Goal: Task Accomplishment & Management: Complete application form

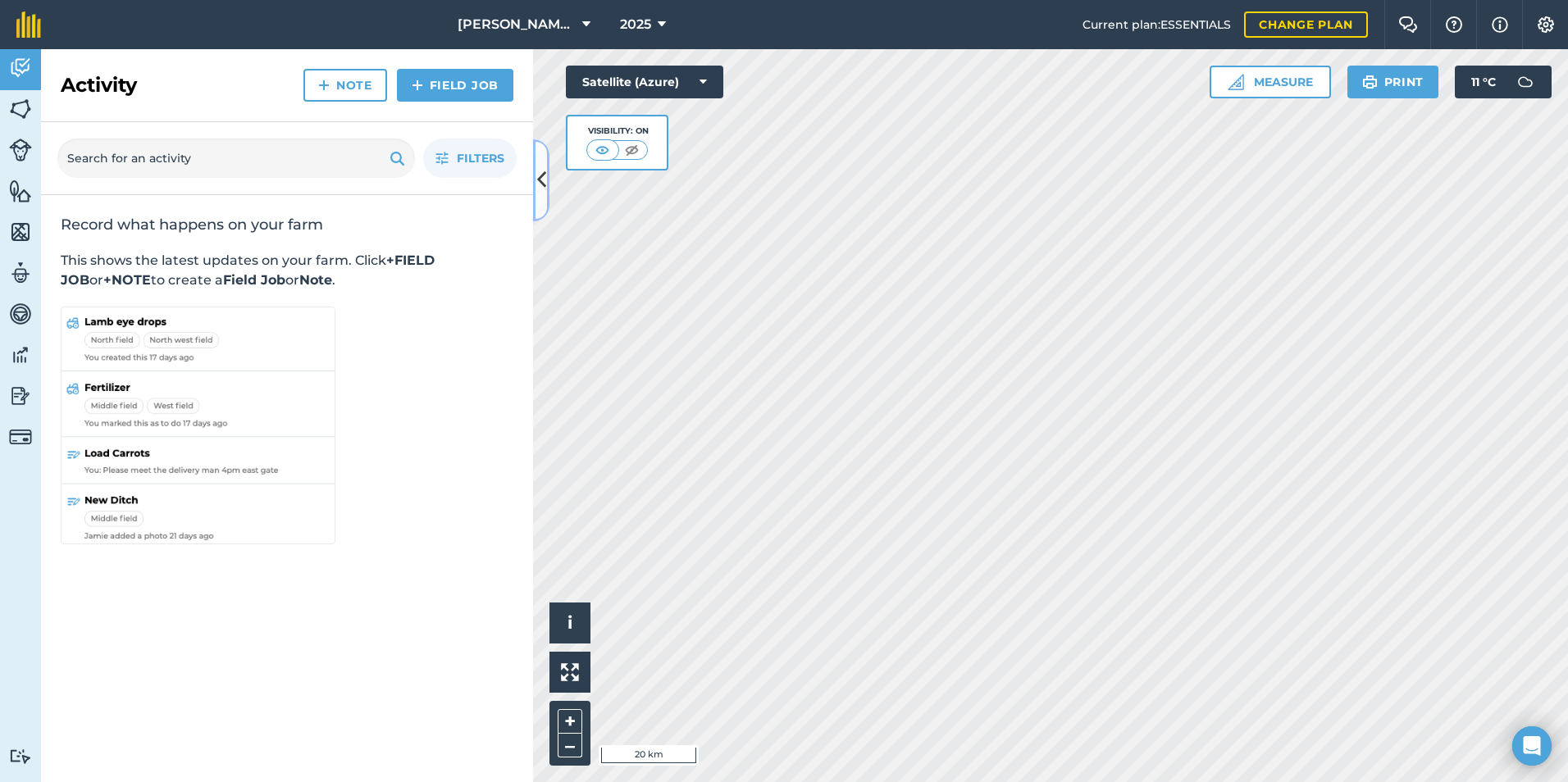
click at [537, 166] on icon at bounding box center [541, 180] width 9 height 29
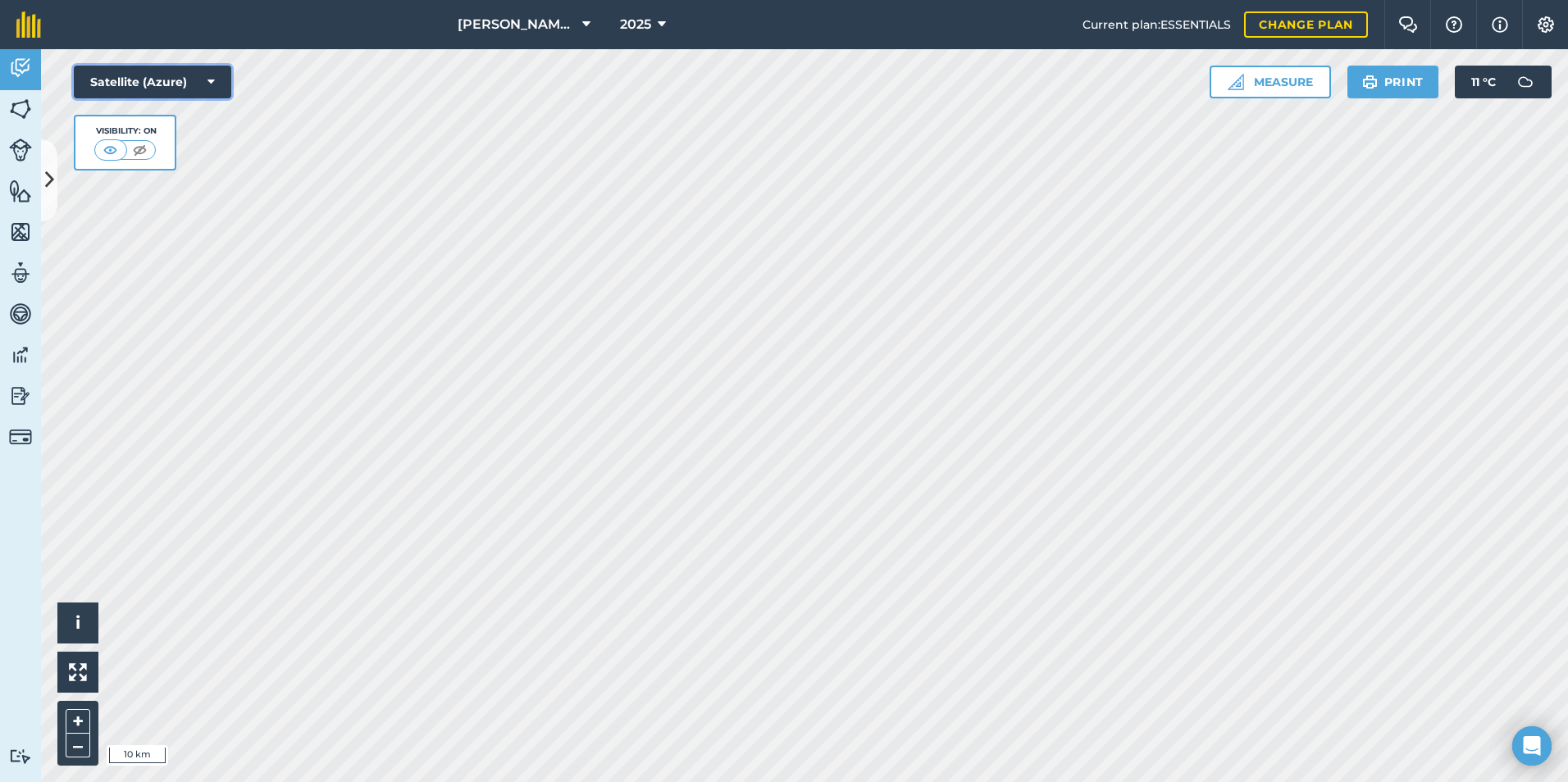
click at [115, 67] on button "Satellite (Azure)" at bounding box center [153, 81] width 158 height 33
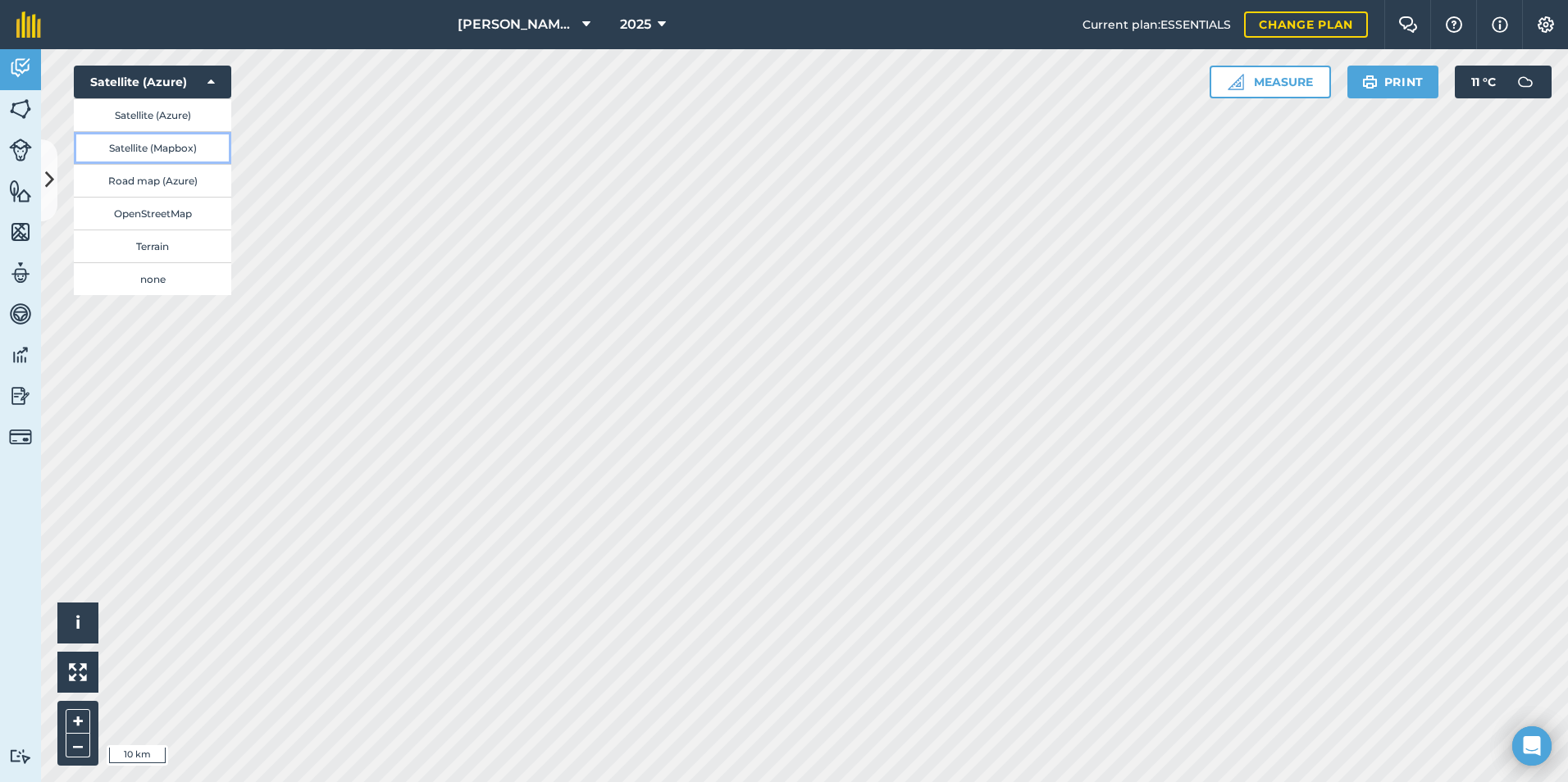
click at [146, 153] on button "Satellite (Mapbox)" at bounding box center [153, 147] width 158 height 33
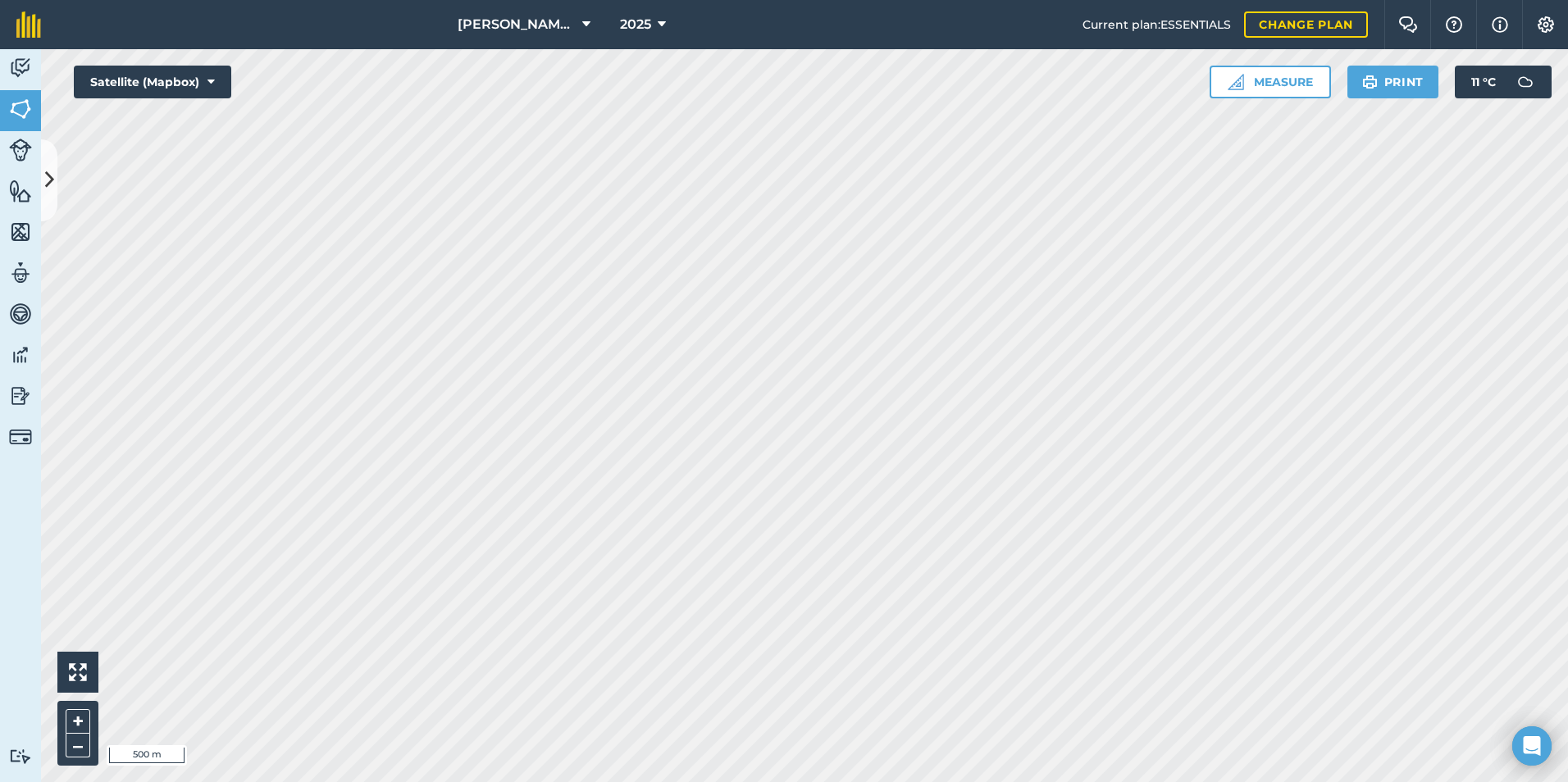
click at [492, 781] on html "[PERSON_NAME] ASAHI PADDOCKS 2025 Current plan : ESSENTIALS Change plan Farm Ch…" at bounding box center [784, 391] width 1568 height 782
click at [44, 195] on button at bounding box center [49, 180] width 17 height 82
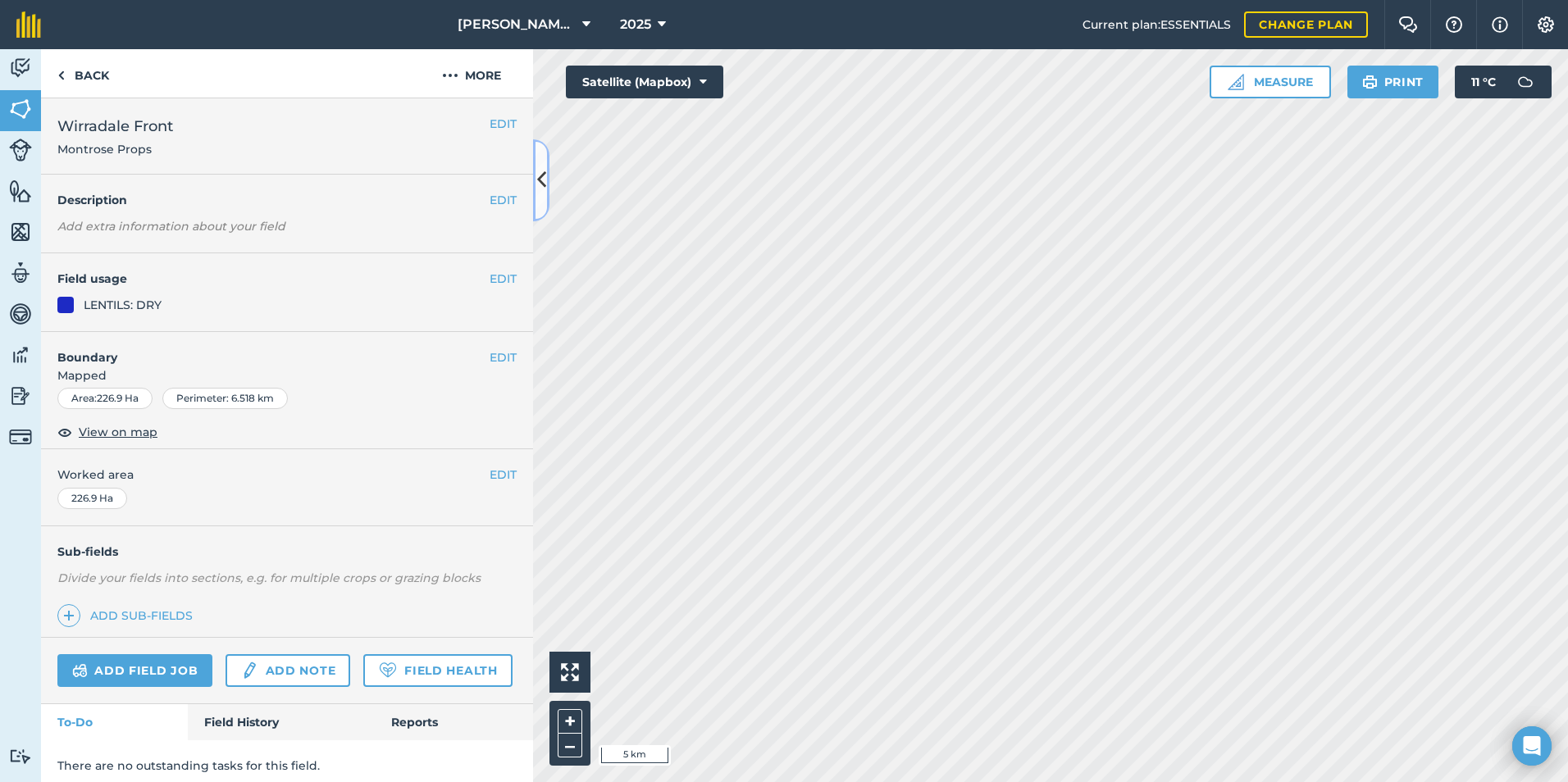
click at [540, 189] on icon at bounding box center [541, 180] width 9 height 29
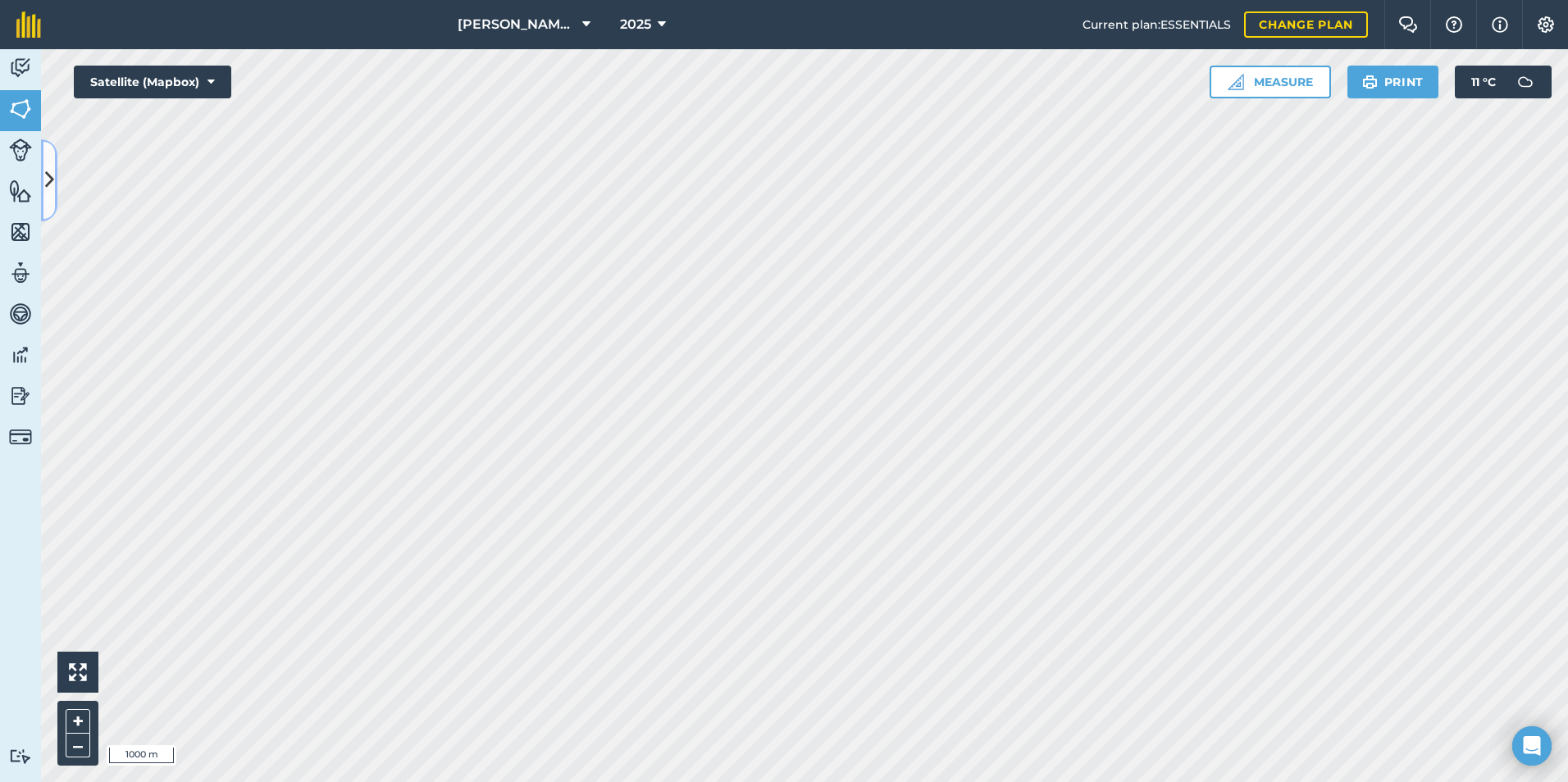
click at [47, 186] on icon at bounding box center [49, 180] width 9 height 29
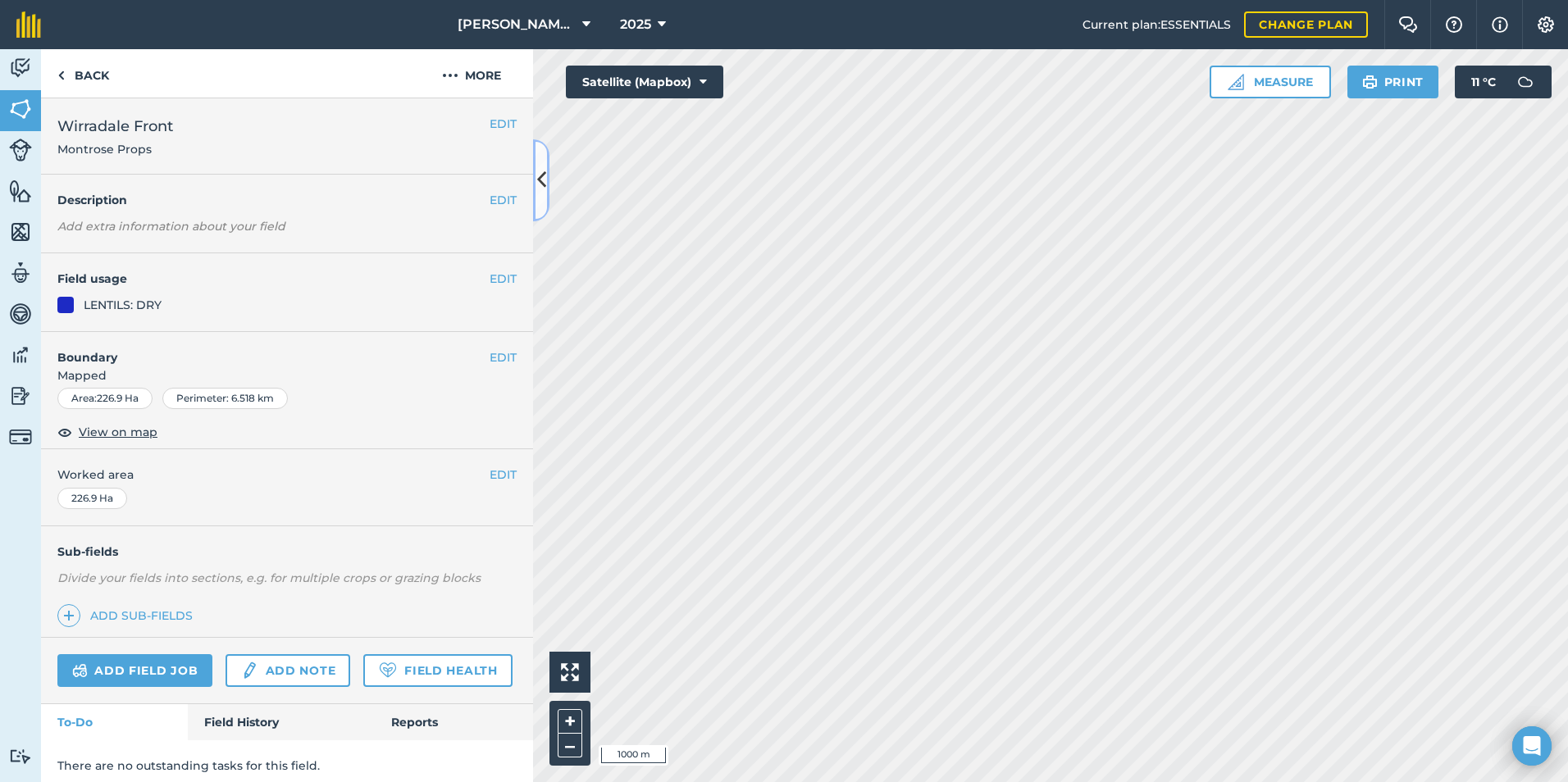
click at [546, 197] on button at bounding box center [541, 180] width 17 height 82
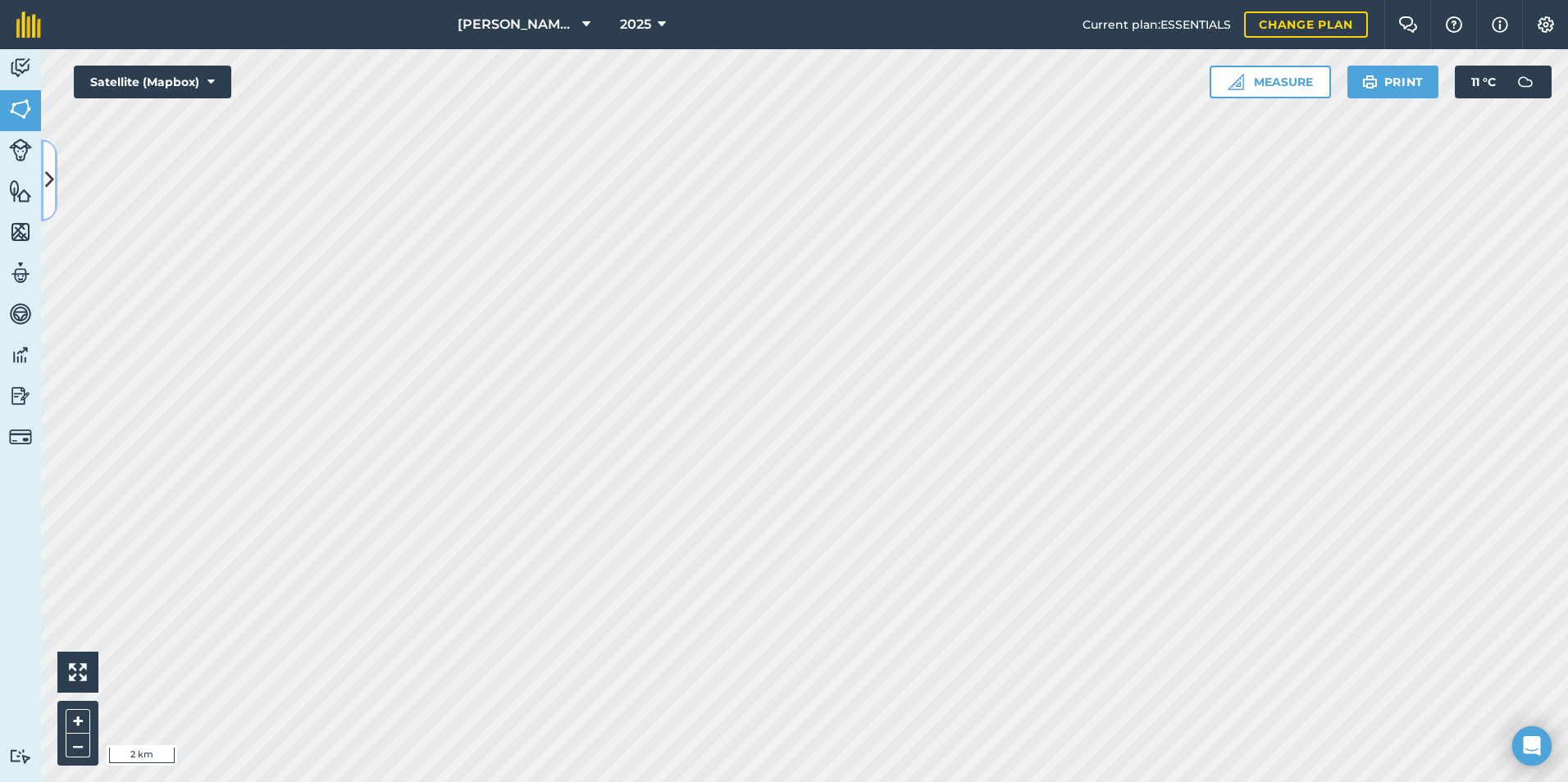
drag, startPoint x: 48, startPoint y: 181, endPoint x: 113, endPoint y: 211, distance: 71.6
click at [48, 181] on icon at bounding box center [49, 180] width 9 height 29
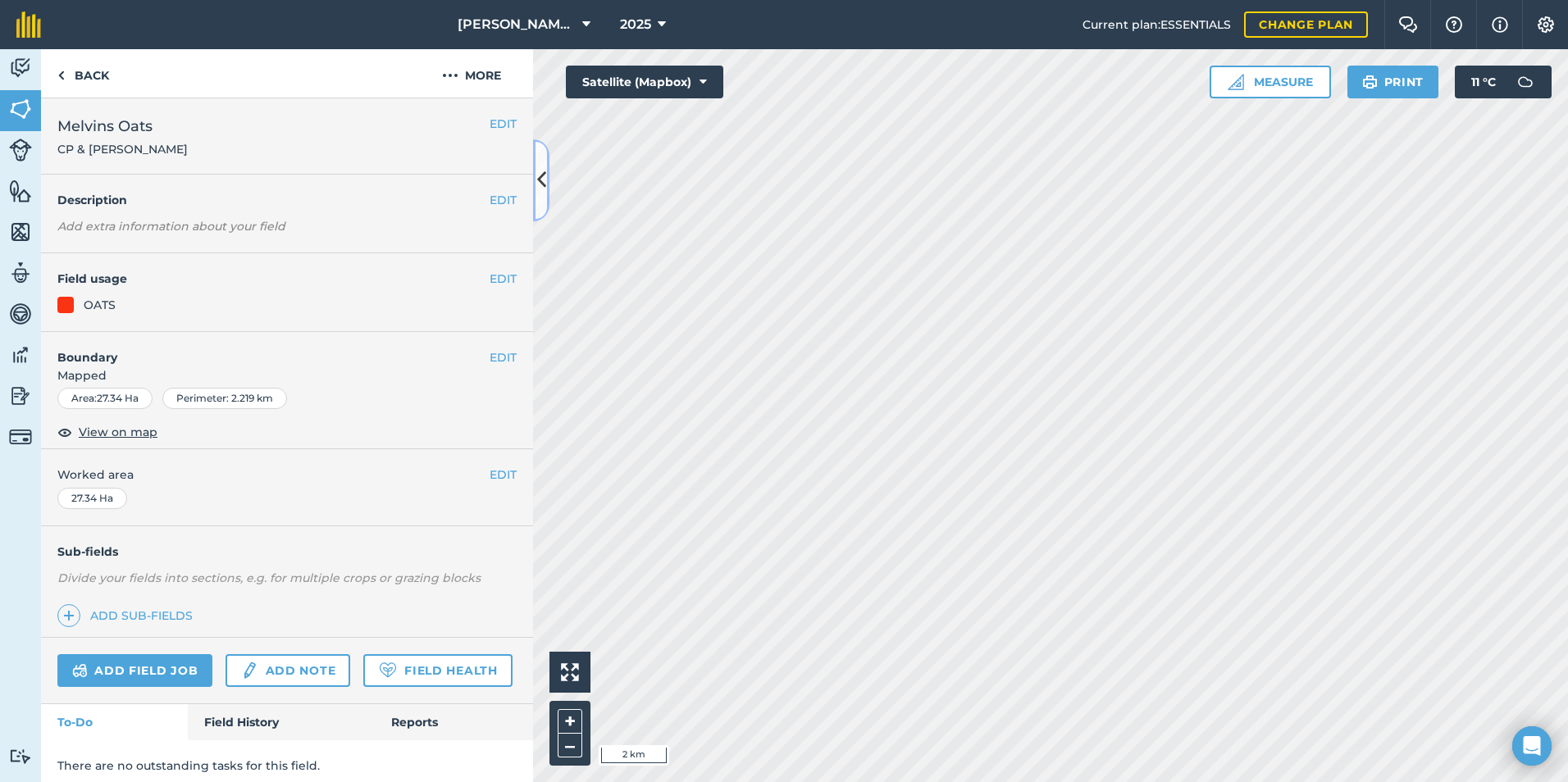
click at [533, 197] on button at bounding box center [541, 180] width 17 height 82
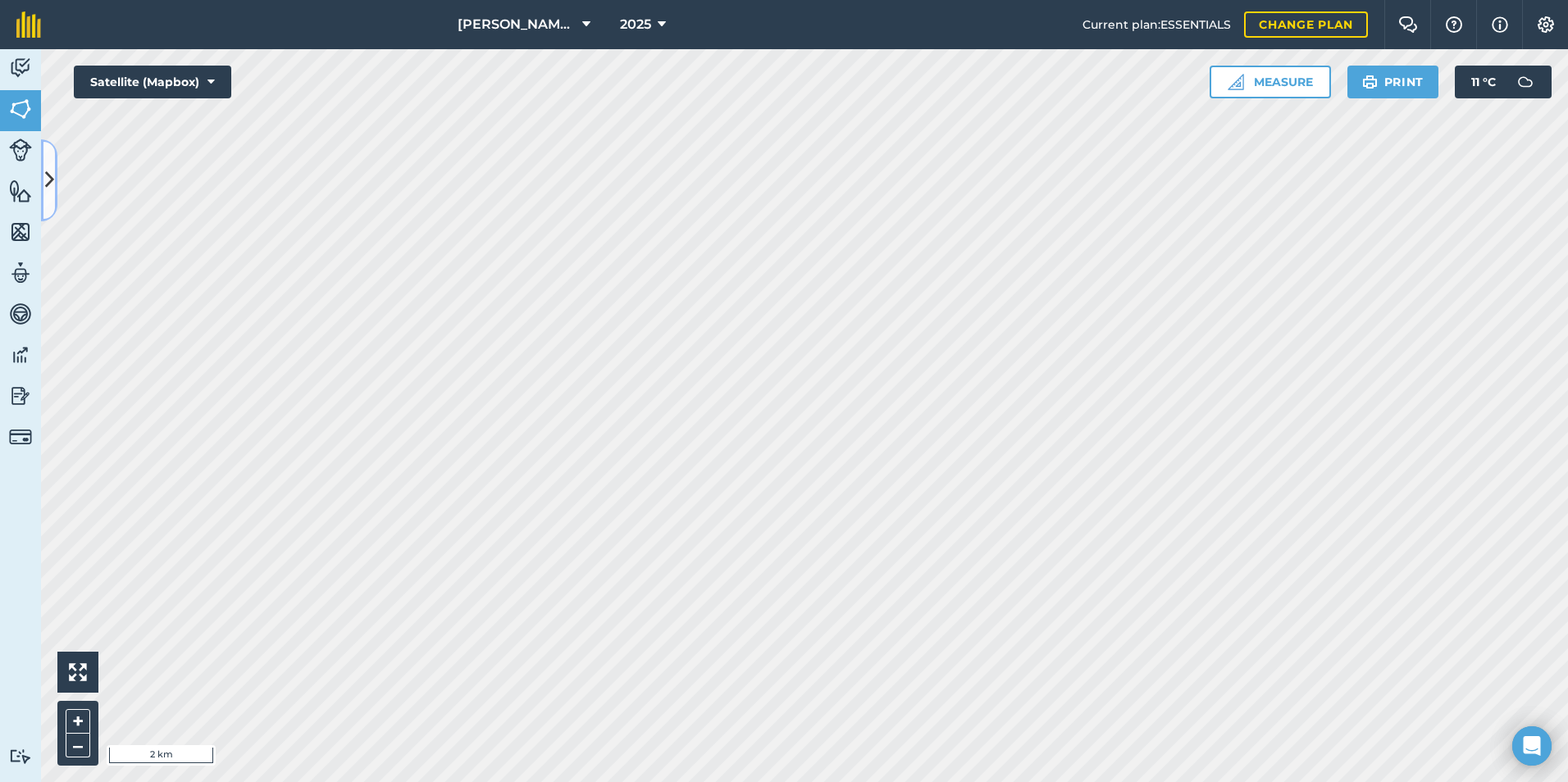
click at [49, 182] on icon at bounding box center [49, 180] width 9 height 29
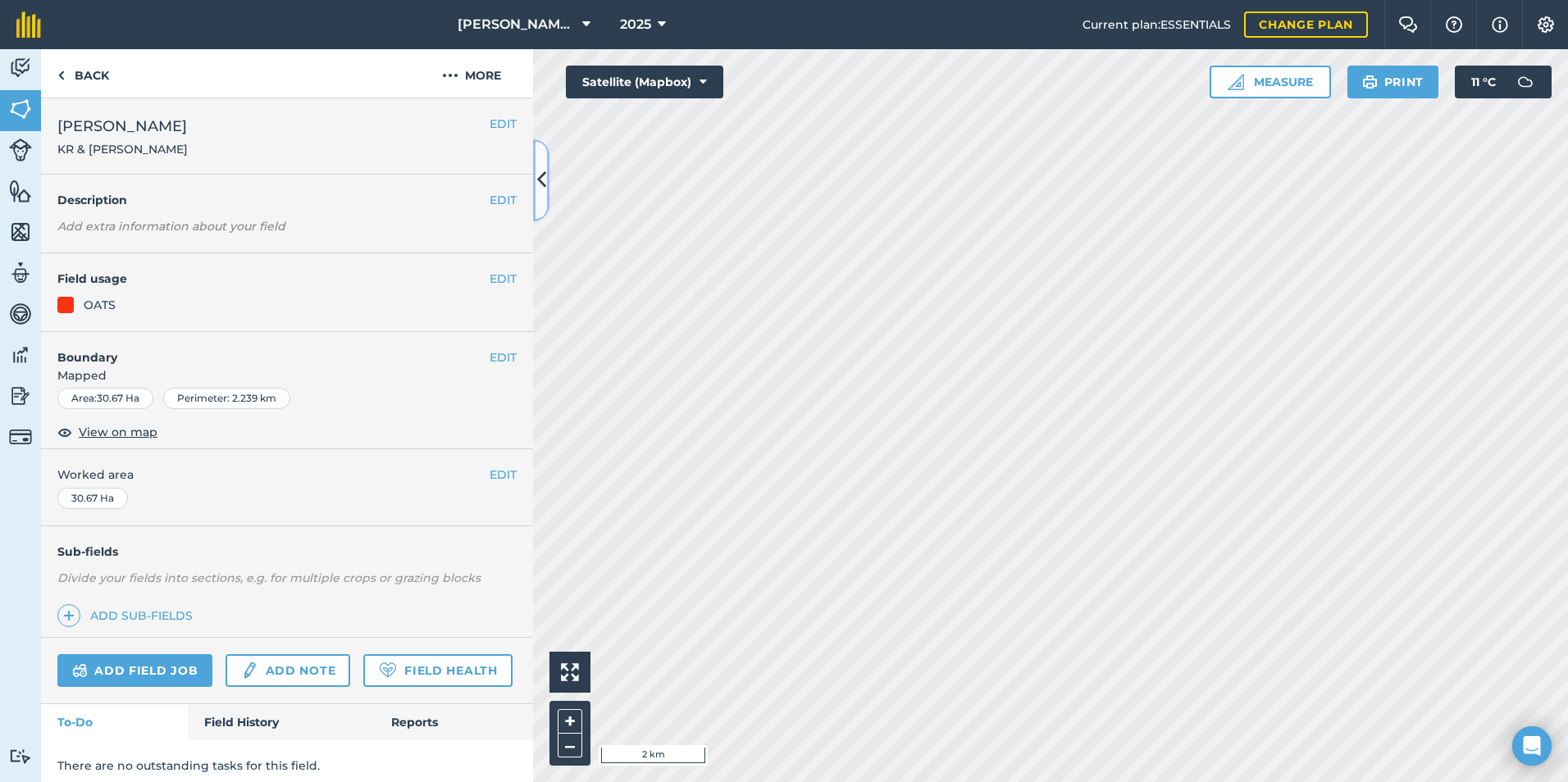
click at [544, 202] on button at bounding box center [541, 180] width 17 height 82
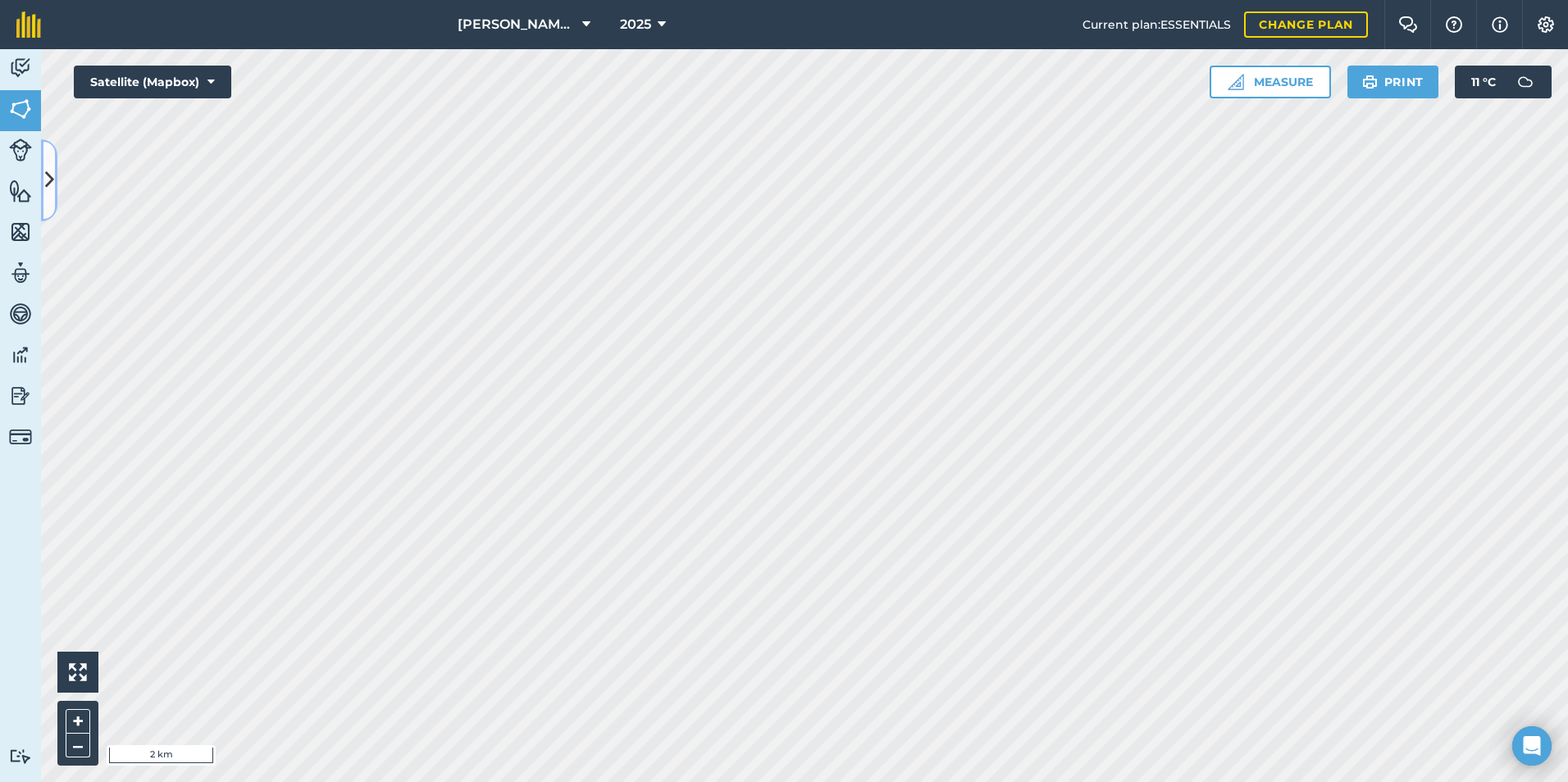
click at [41, 192] on button at bounding box center [49, 180] width 17 height 82
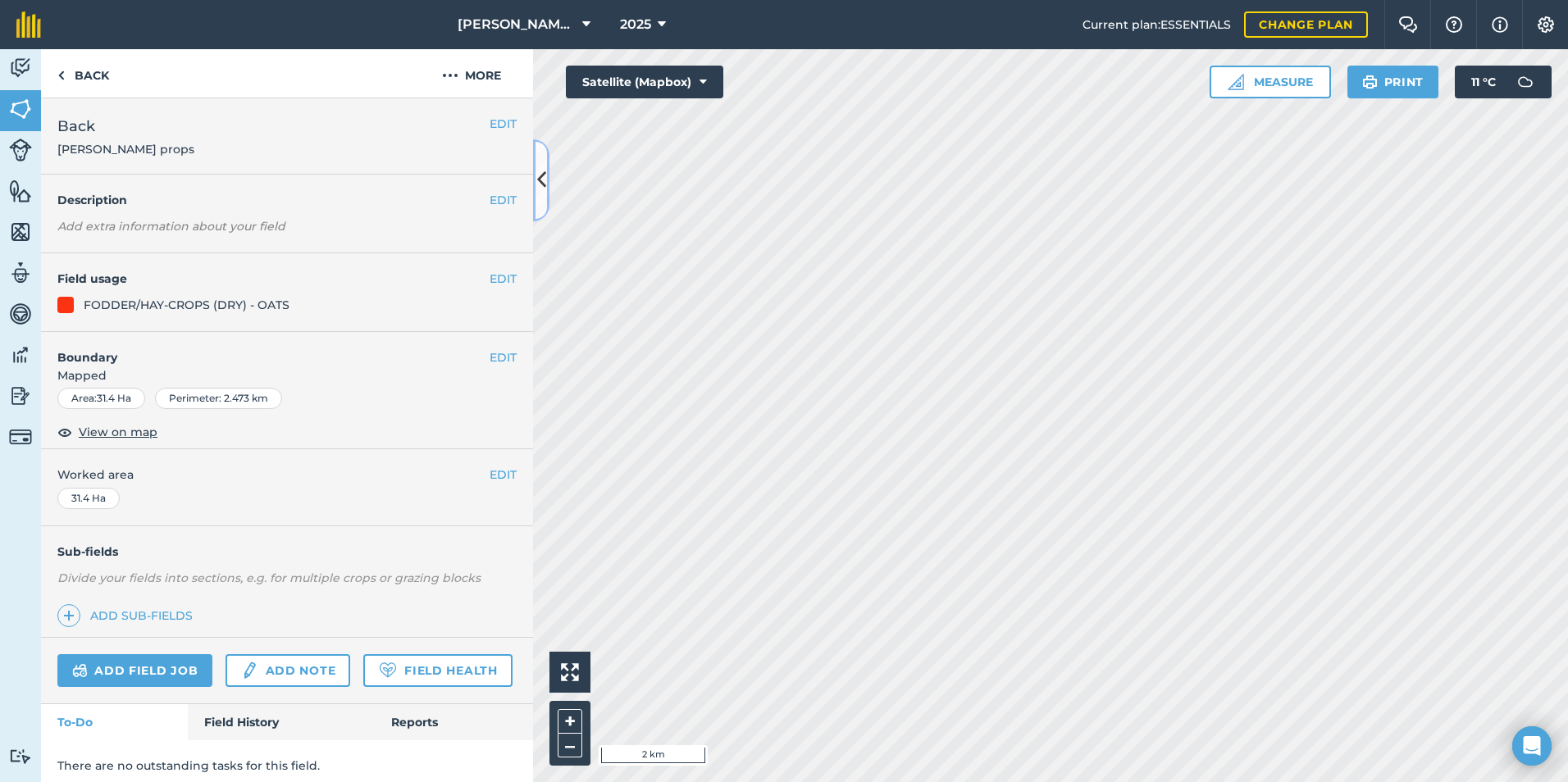
click at [540, 160] on button at bounding box center [541, 180] width 17 height 82
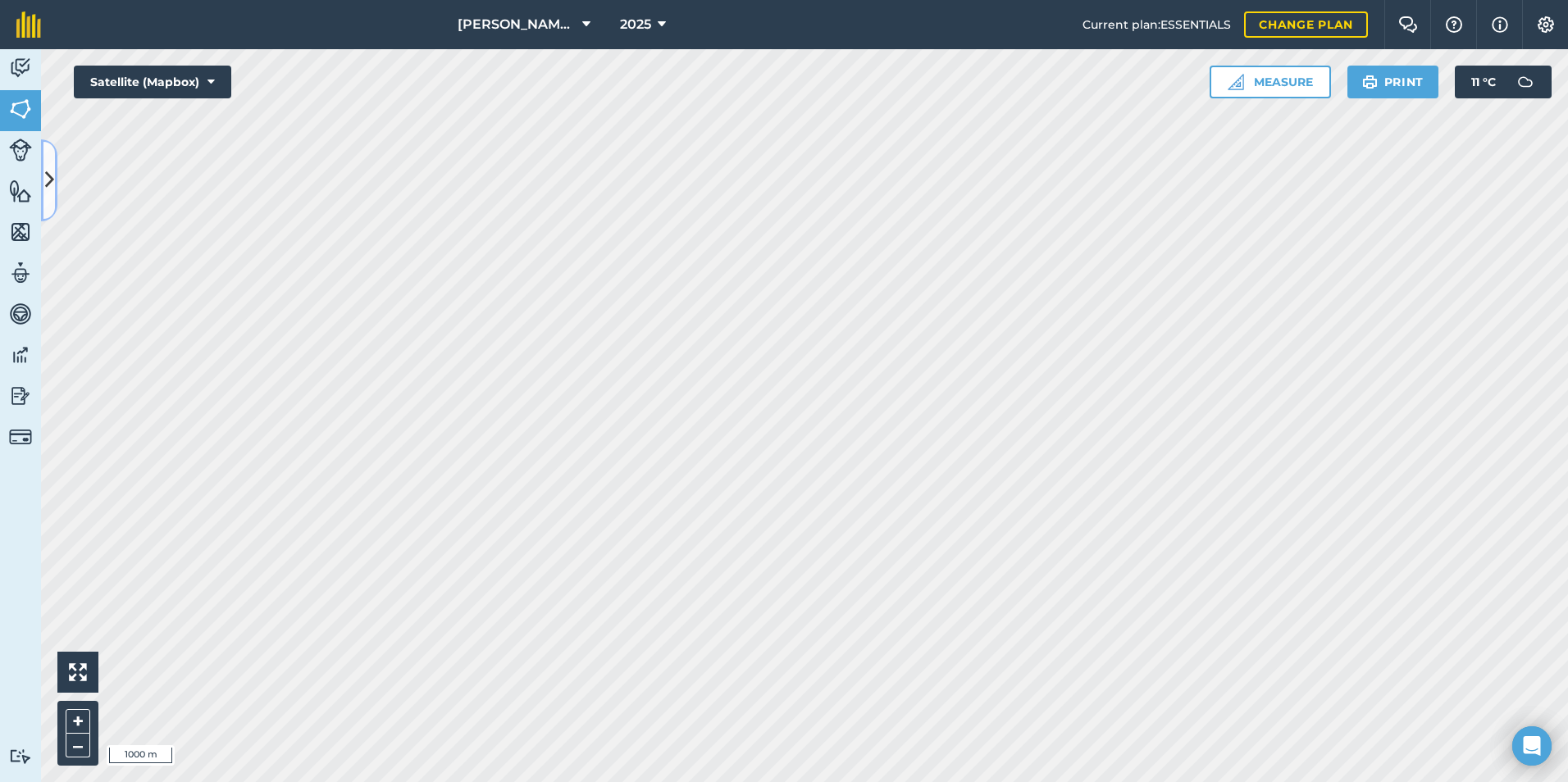
click at [50, 182] on icon at bounding box center [49, 180] width 9 height 29
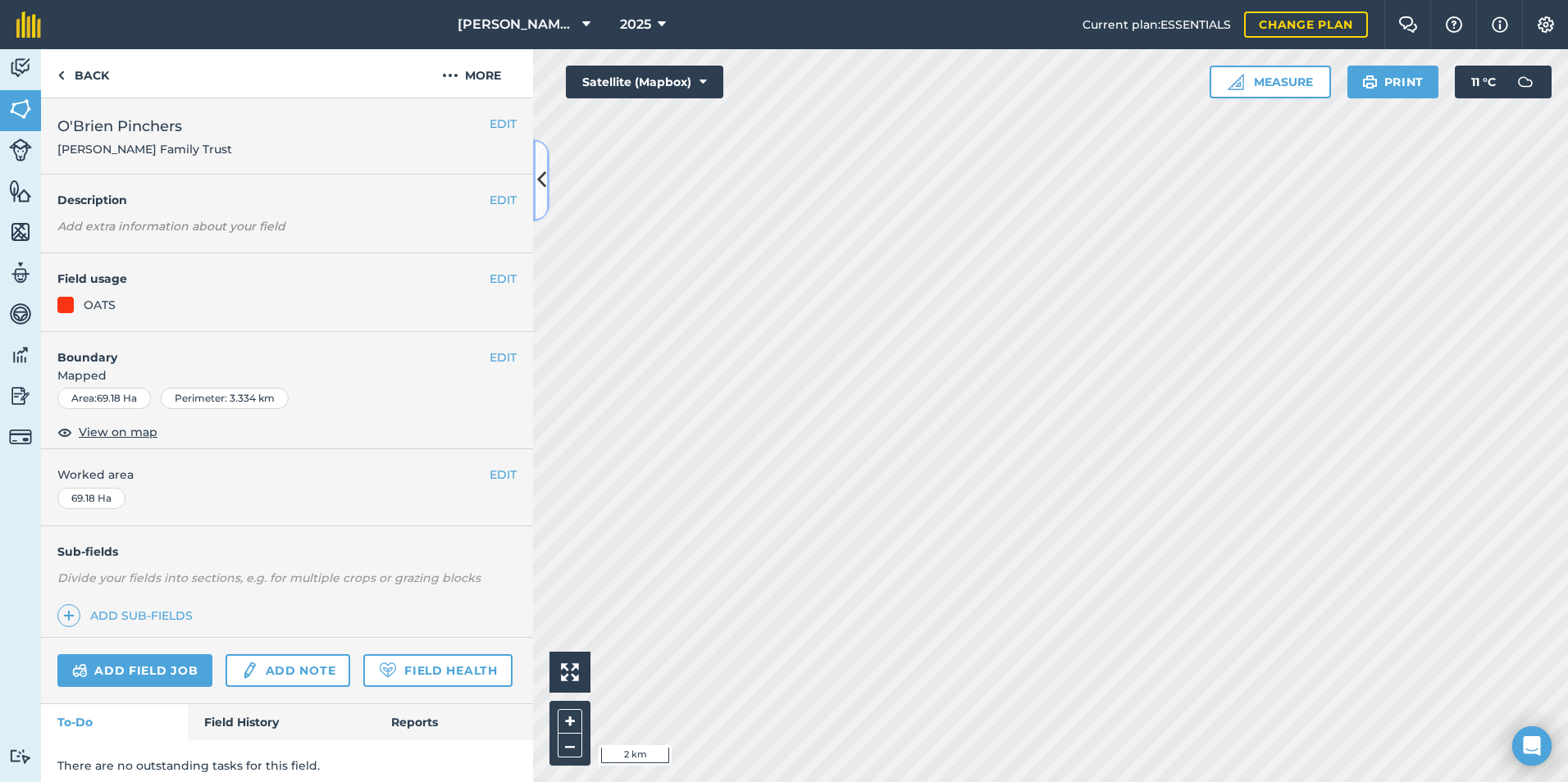
click at [543, 190] on icon at bounding box center [541, 180] width 9 height 29
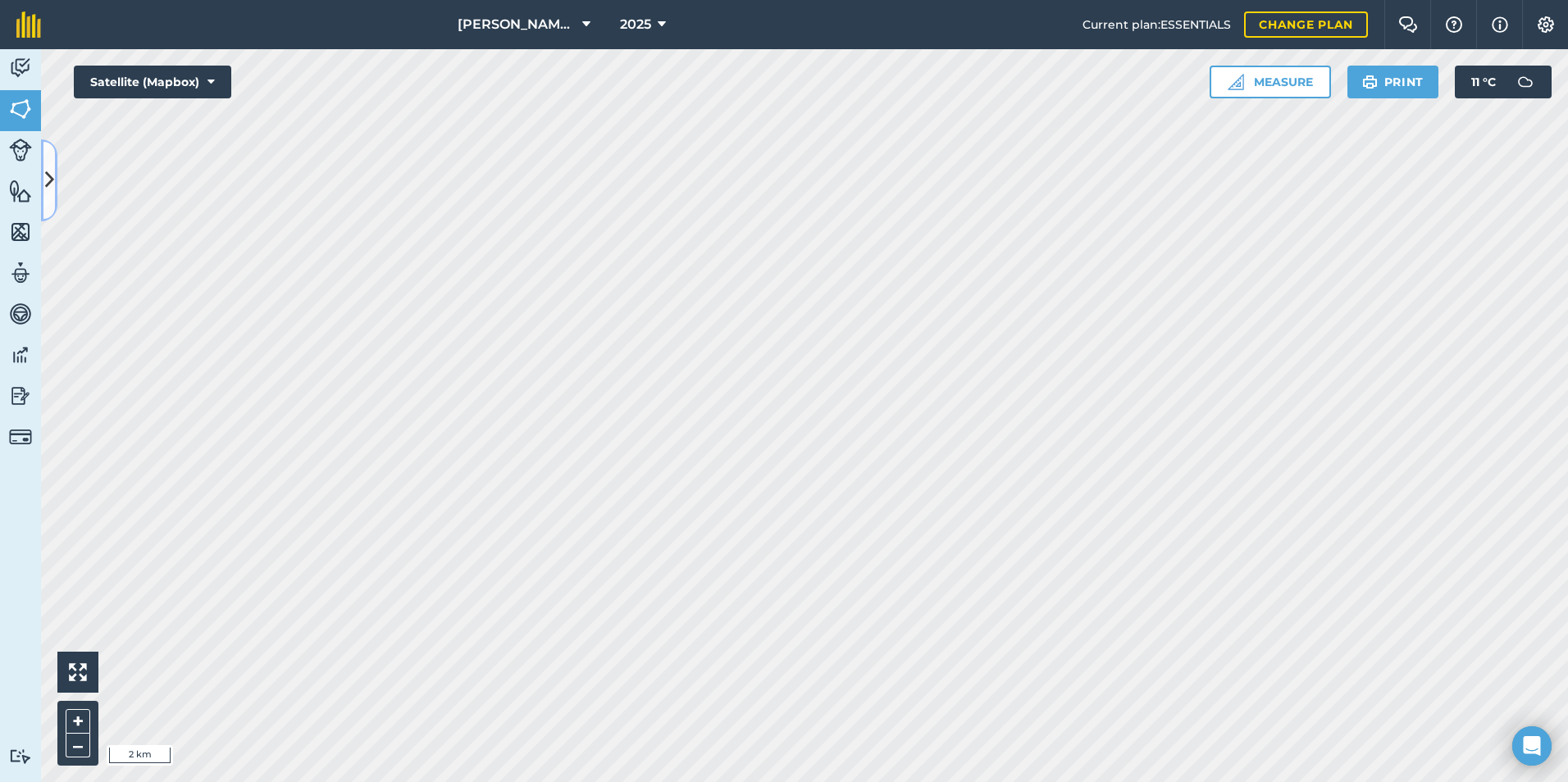
click at [52, 193] on icon at bounding box center [49, 180] width 9 height 29
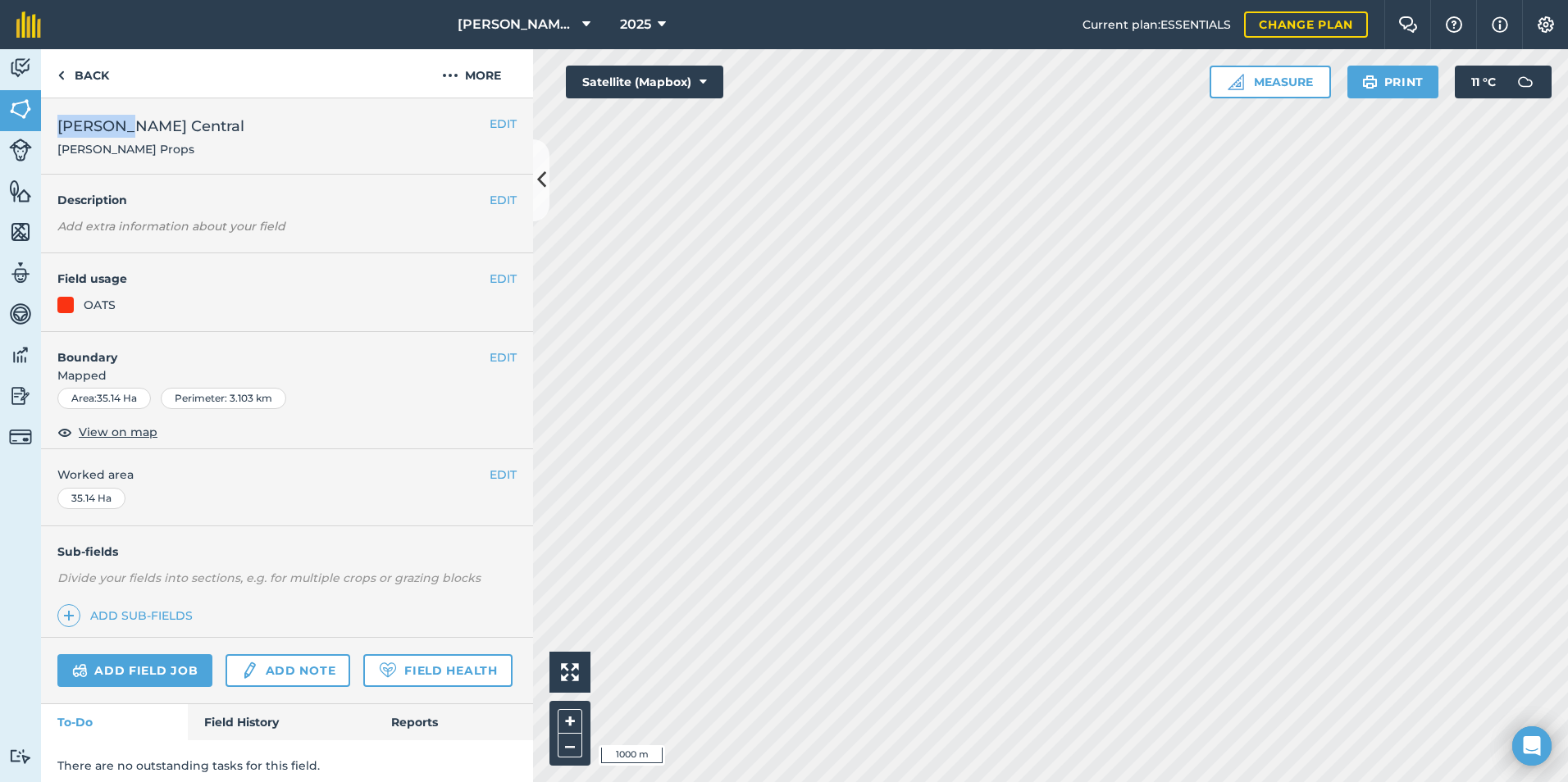
drag, startPoint x: 57, startPoint y: 123, endPoint x: 133, endPoint y: 135, distance: 76.9
click at [133, 135] on span "[PERSON_NAME] Central" at bounding box center [151, 126] width 187 height 23
drag, startPoint x: 133, startPoint y: 135, endPoint x: 66, endPoint y: 143, distance: 67.5
click at [65, 143] on span "[PERSON_NAME] Props" at bounding box center [151, 149] width 187 height 17
click at [534, 172] on button at bounding box center [541, 180] width 17 height 82
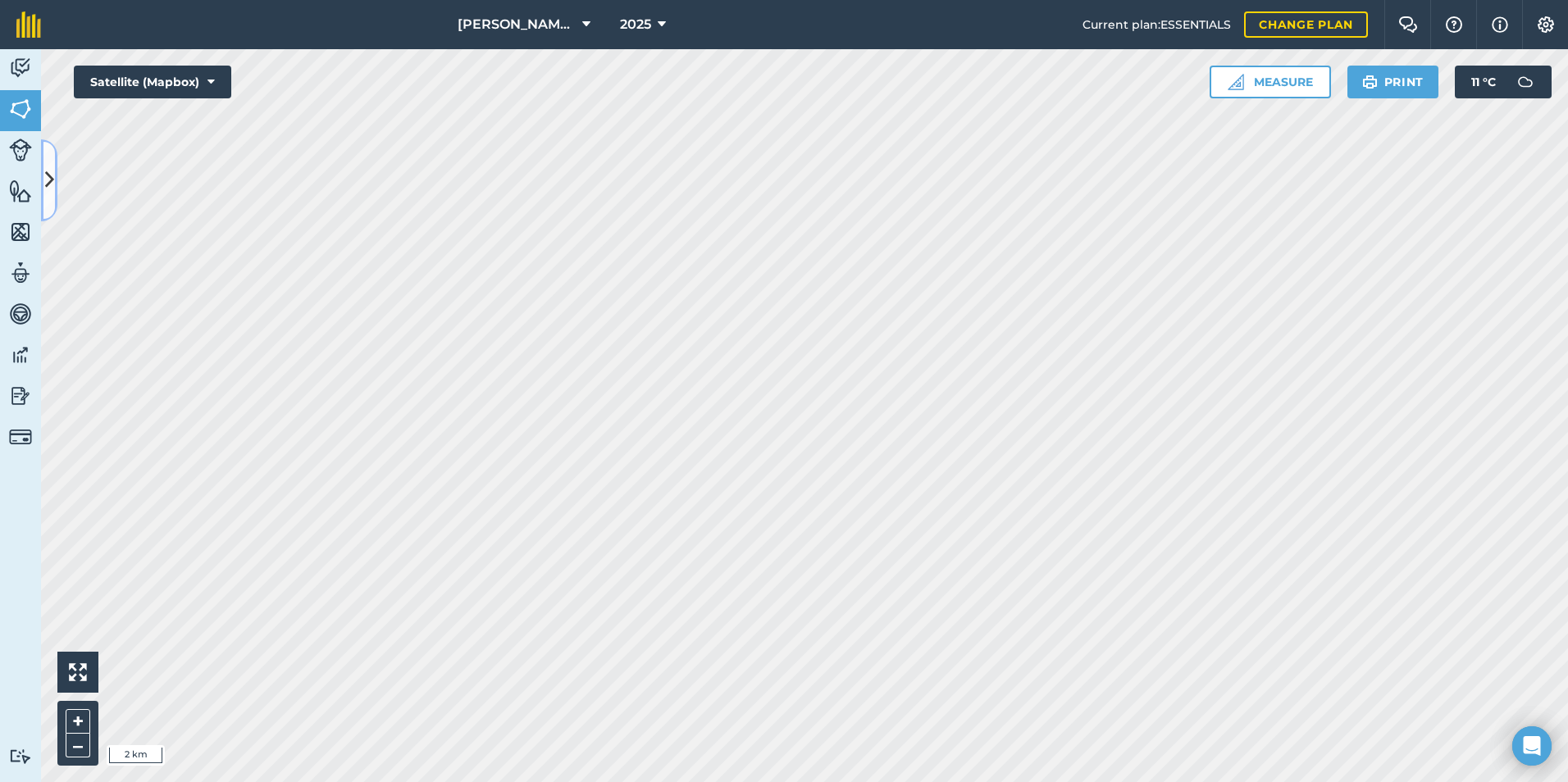
click at [48, 177] on icon at bounding box center [49, 180] width 9 height 29
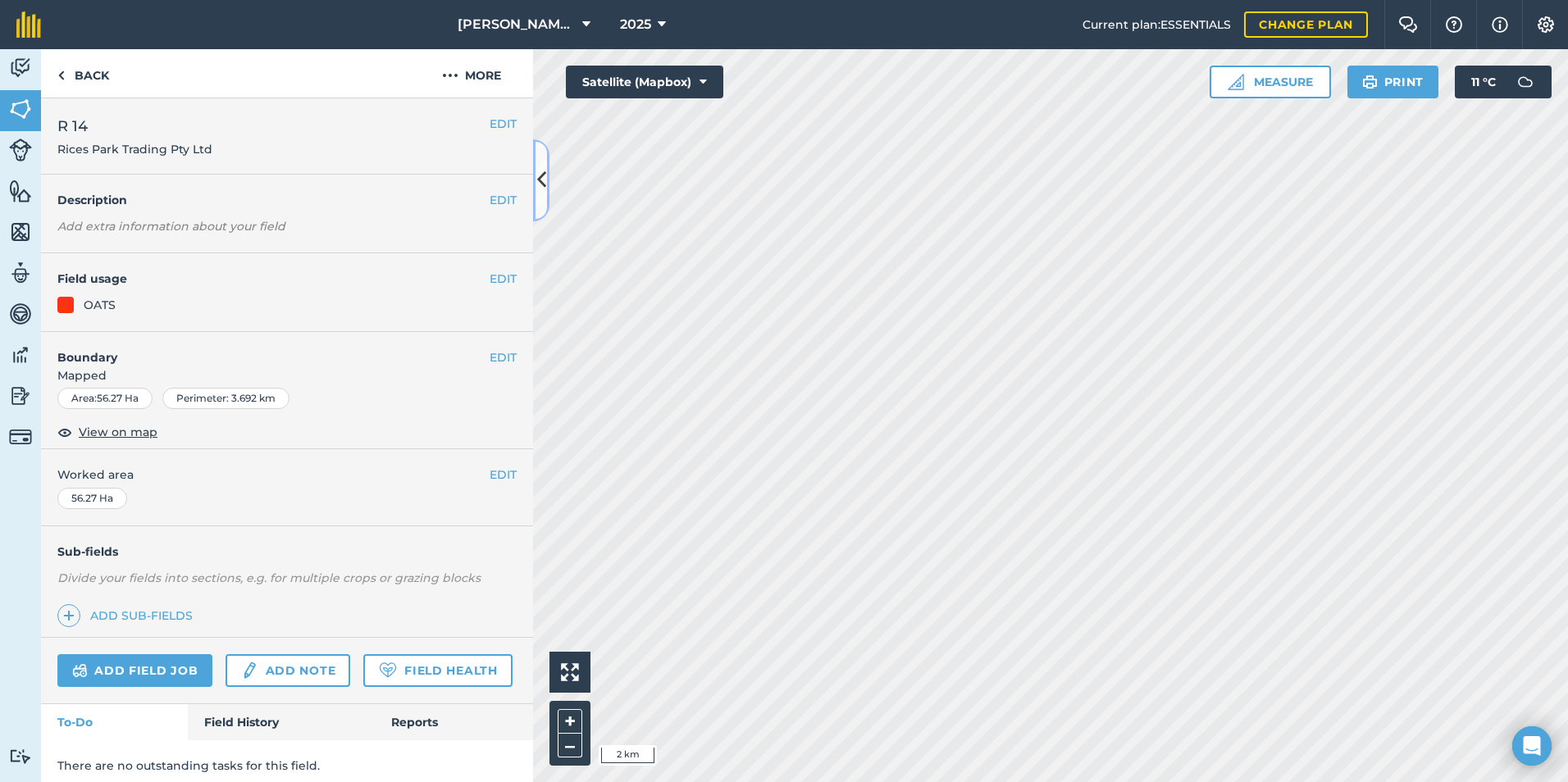
click at [537, 176] on icon at bounding box center [541, 180] width 9 height 29
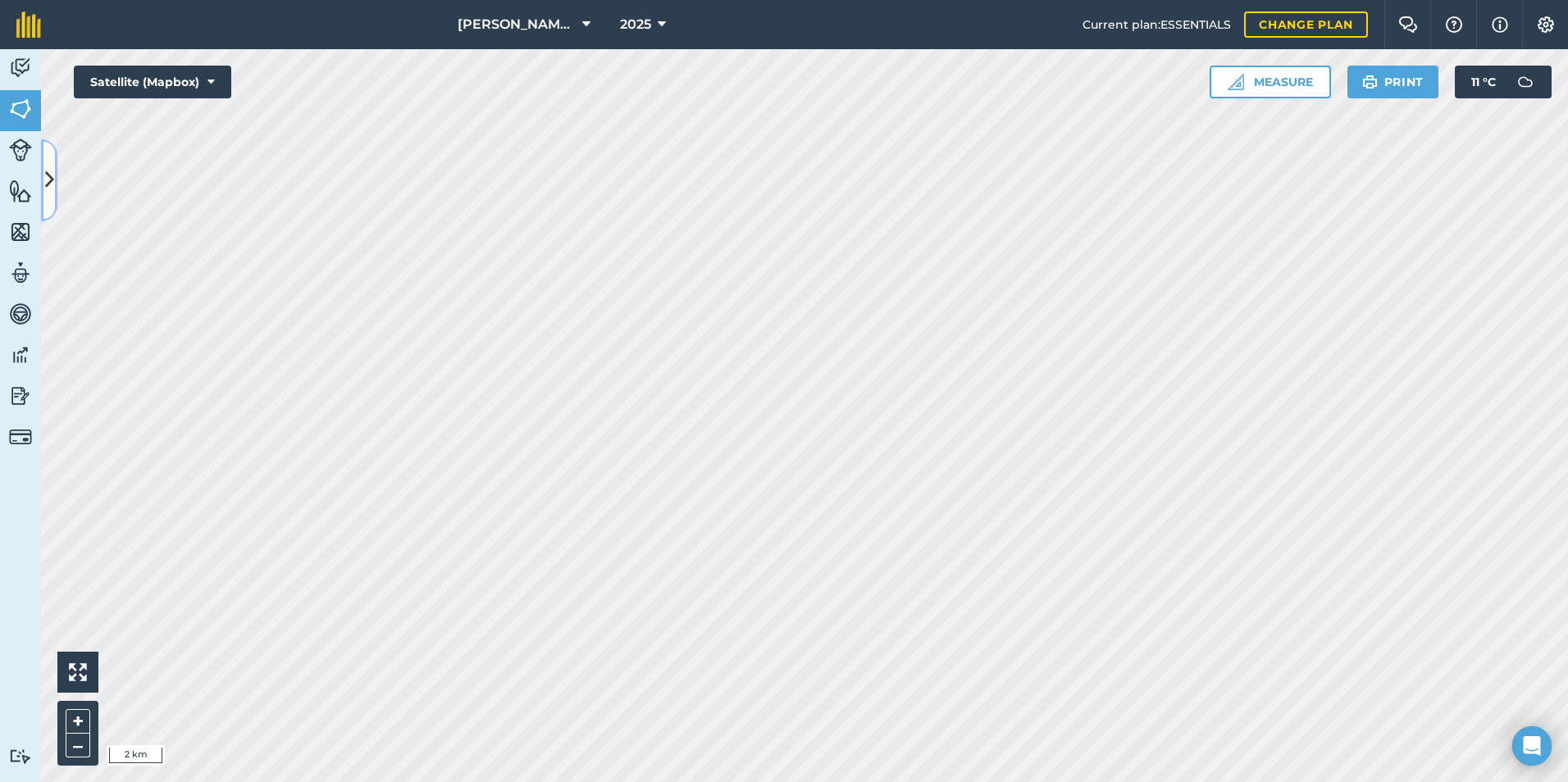
click at [47, 170] on icon at bounding box center [49, 180] width 9 height 29
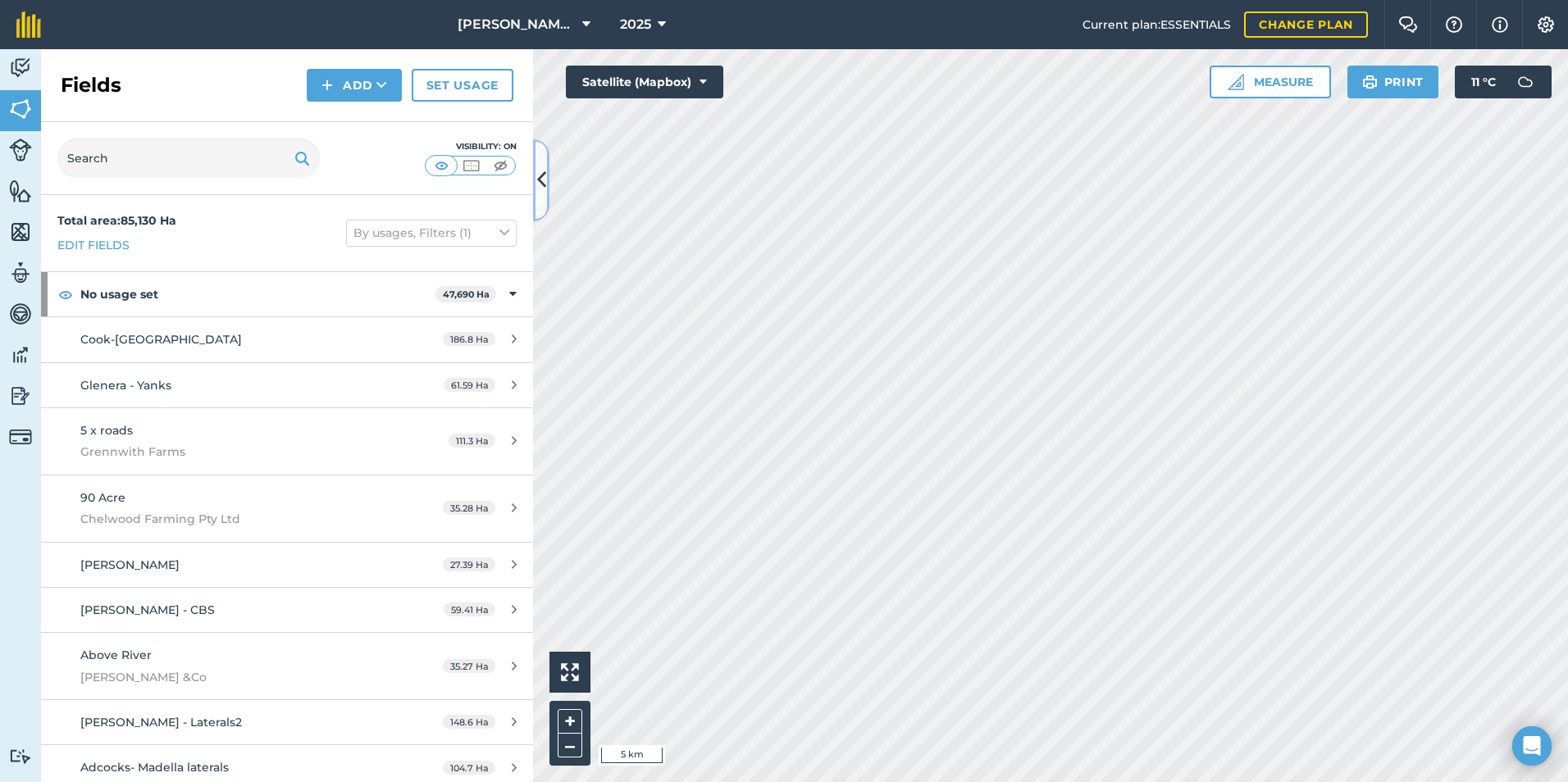
click at [538, 173] on icon at bounding box center [541, 180] width 9 height 29
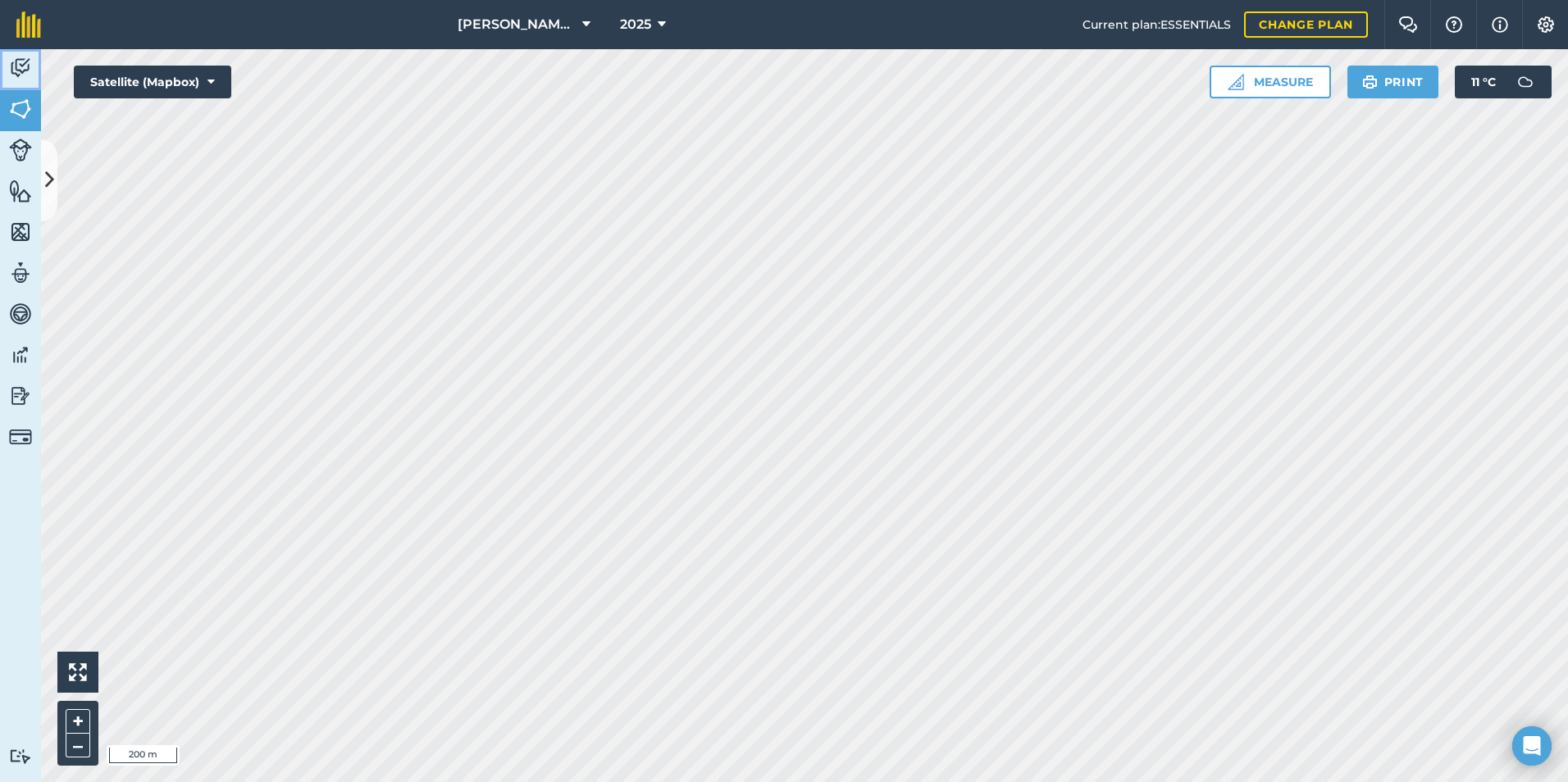
click at [26, 71] on img at bounding box center [20, 68] width 23 height 25
click at [24, 87] on link "Activity" at bounding box center [20, 70] width 41 height 41
click at [24, 125] on link "Fields" at bounding box center [20, 110] width 41 height 41
click at [49, 165] on button at bounding box center [49, 180] width 17 height 82
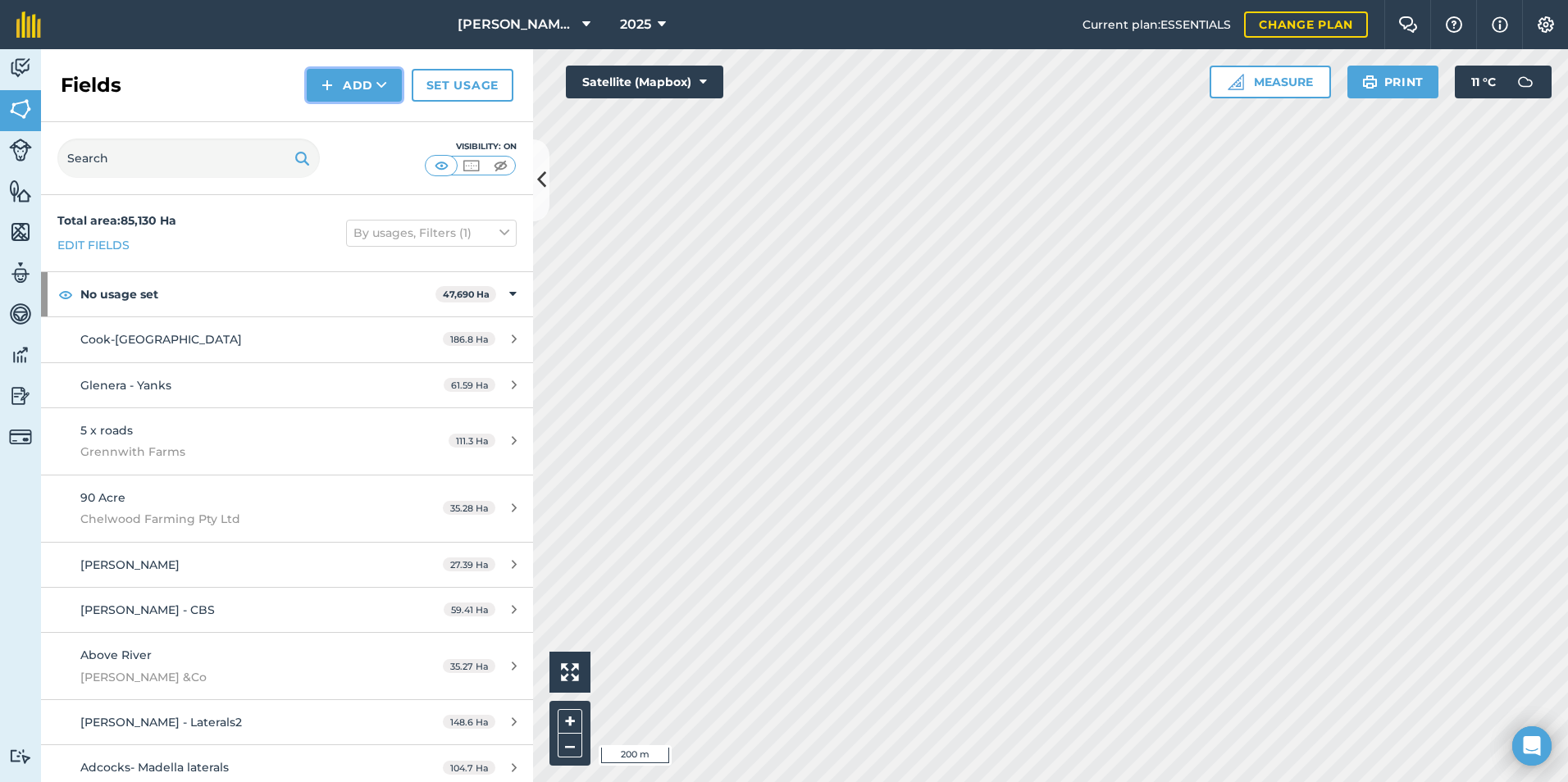
click at [345, 91] on button "Add" at bounding box center [355, 85] width 95 height 33
click at [356, 119] on link "Draw" at bounding box center [355, 122] width 90 height 36
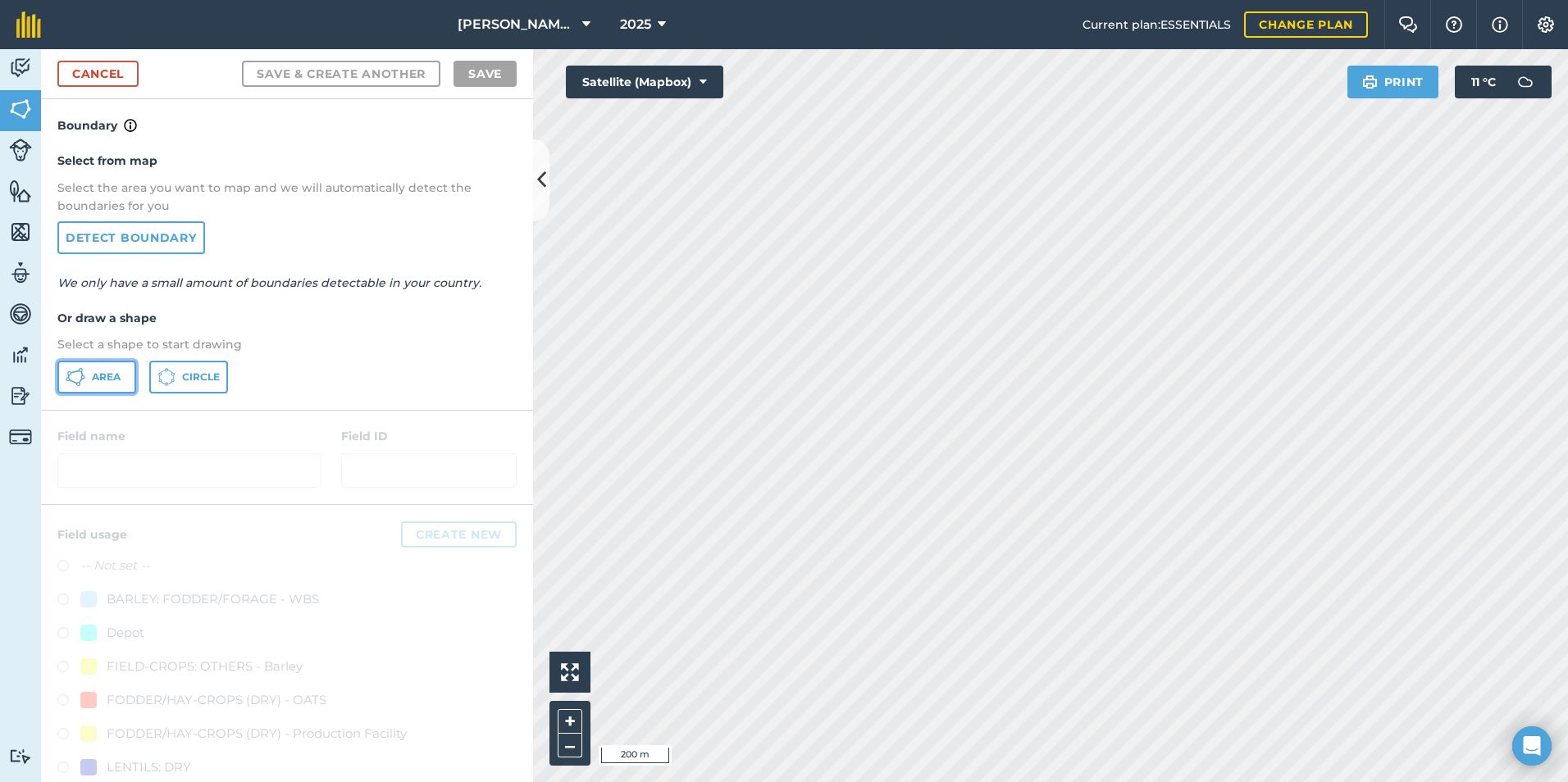
click at [87, 376] on button "Area" at bounding box center [96, 376] width 78 height 33
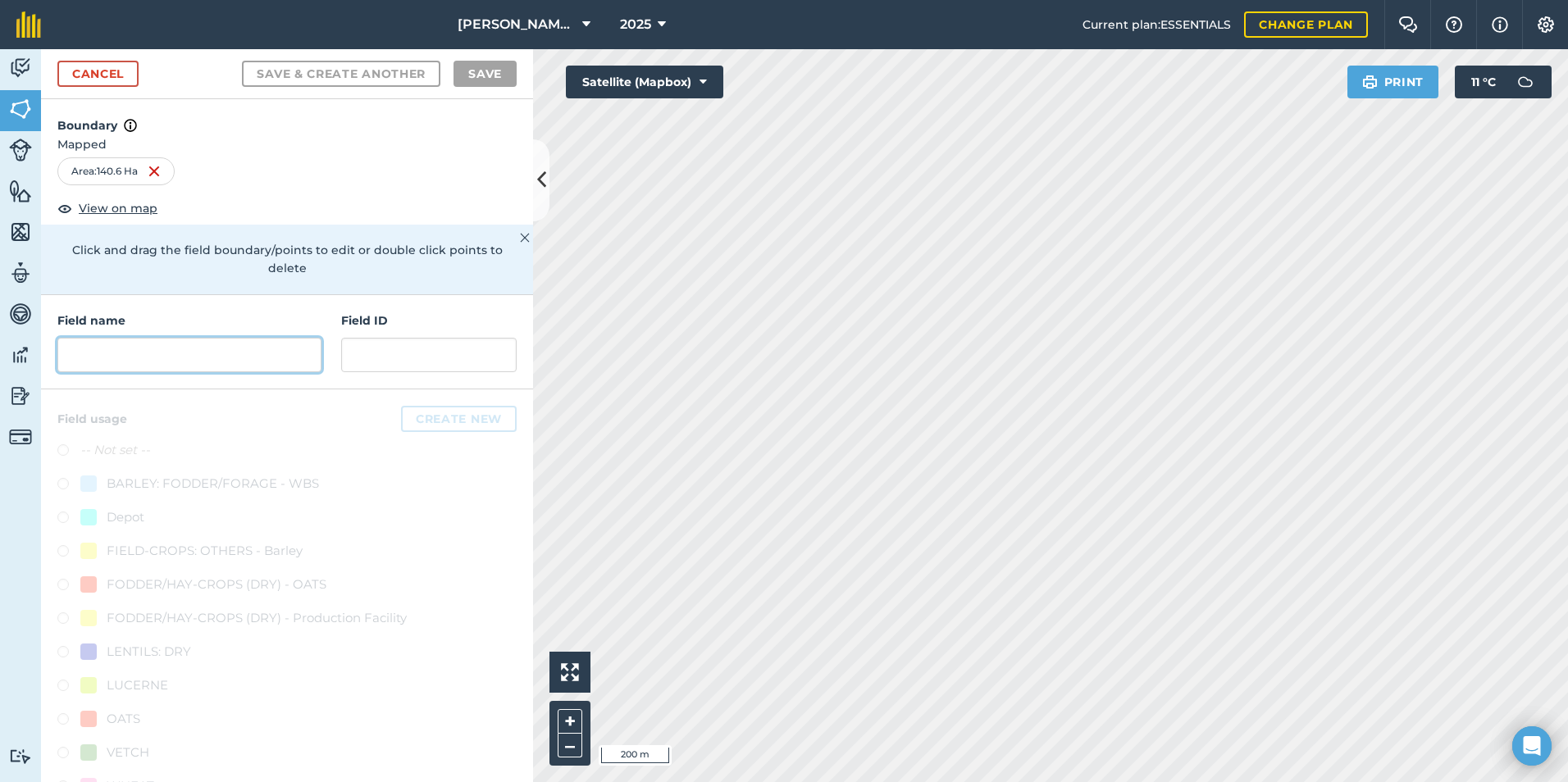
click at [183, 347] on input "text" at bounding box center [189, 354] width 264 height 34
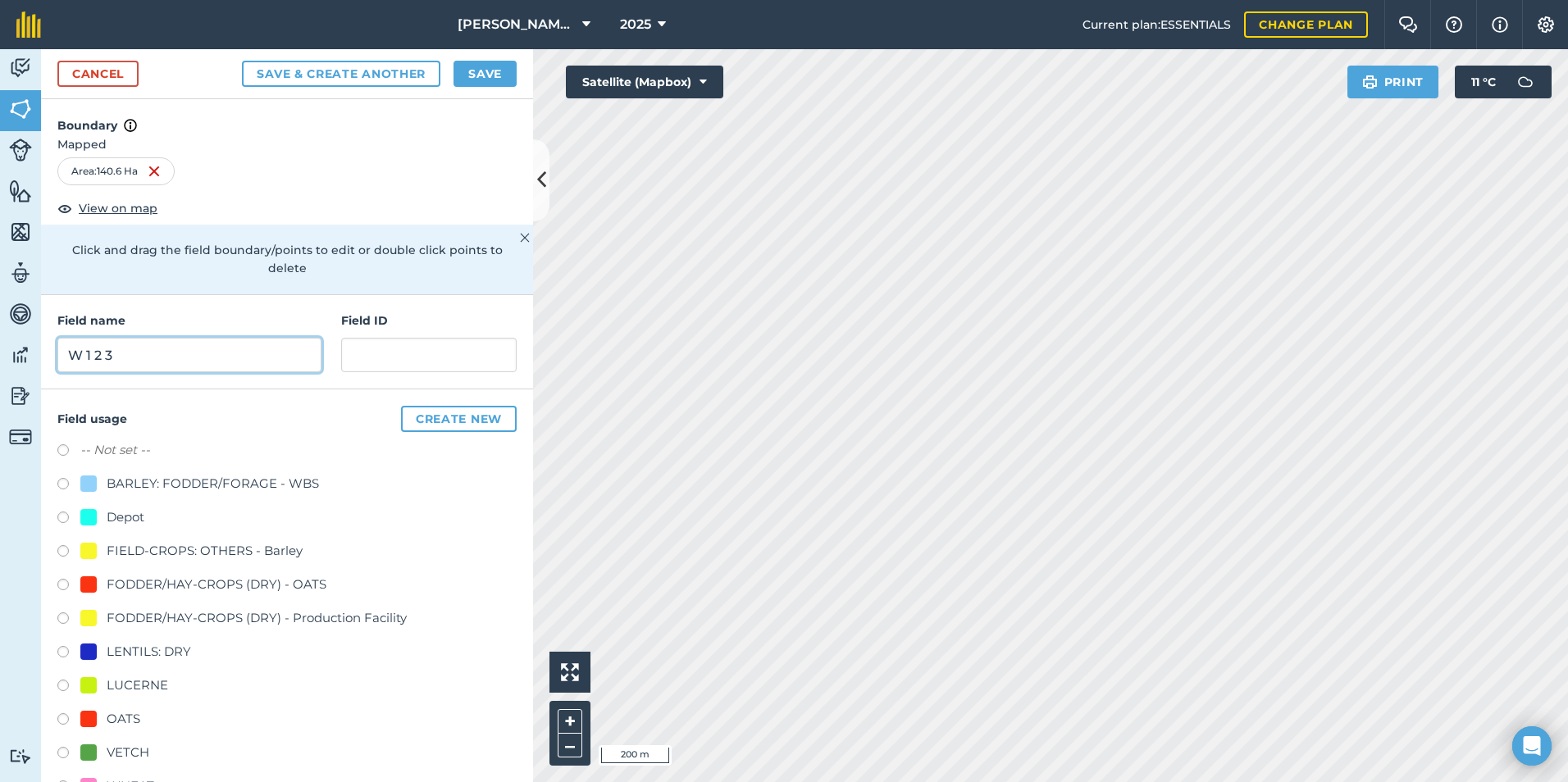
type input "W 1 2 3"
click at [171, 586] on div "FODDER/HAY-CROPS (DRY) - OATS" at bounding box center [216, 585] width 220 height 19
radio input "true"
click at [397, 348] on input "text" at bounding box center [429, 354] width 175 height 34
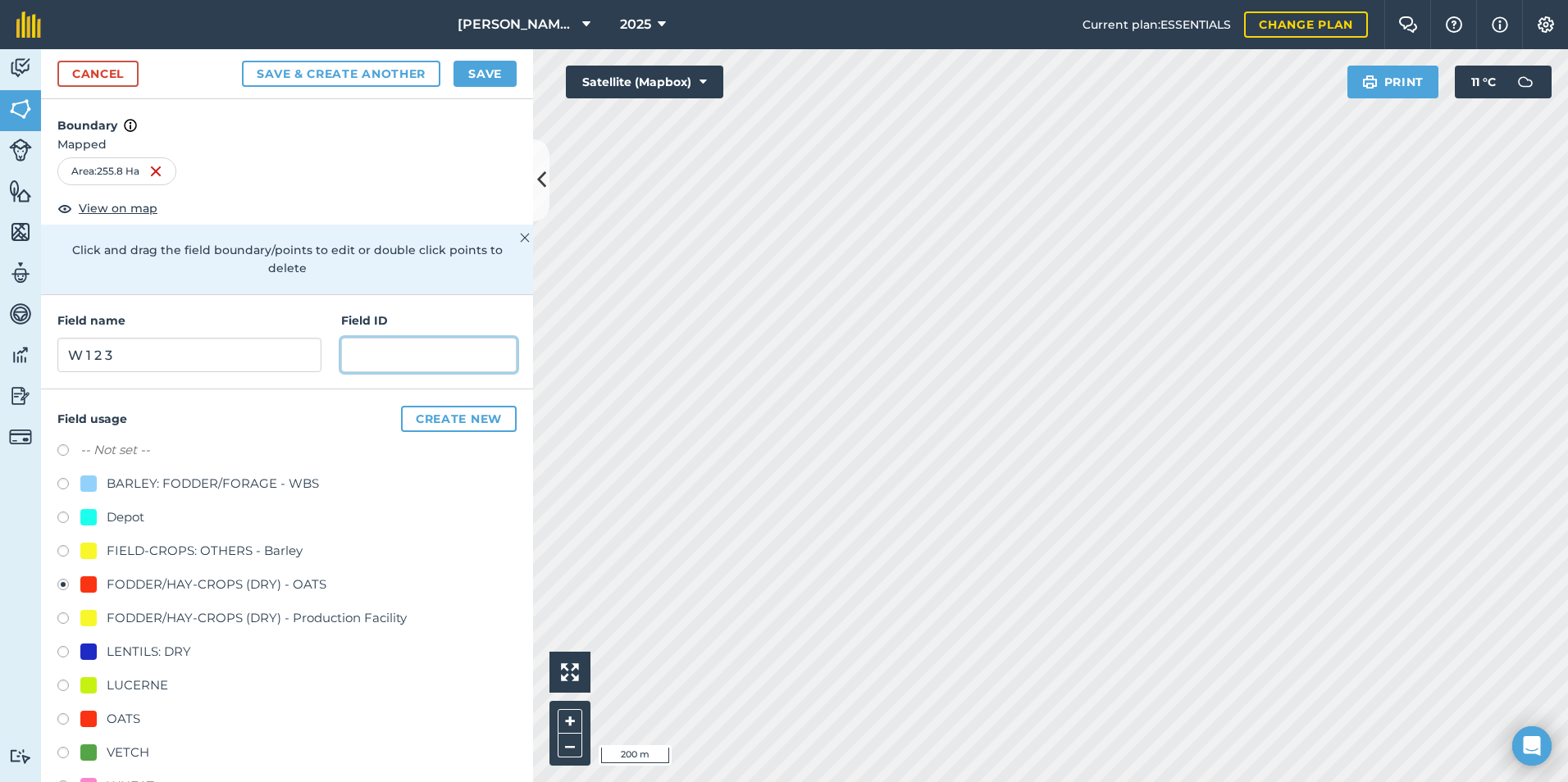
click at [404, 362] on input "text" at bounding box center [429, 354] width 175 height 34
type input "BS&W"
click at [475, 66] on button "Save" at bounding box center [485, 74] width 63 height 26
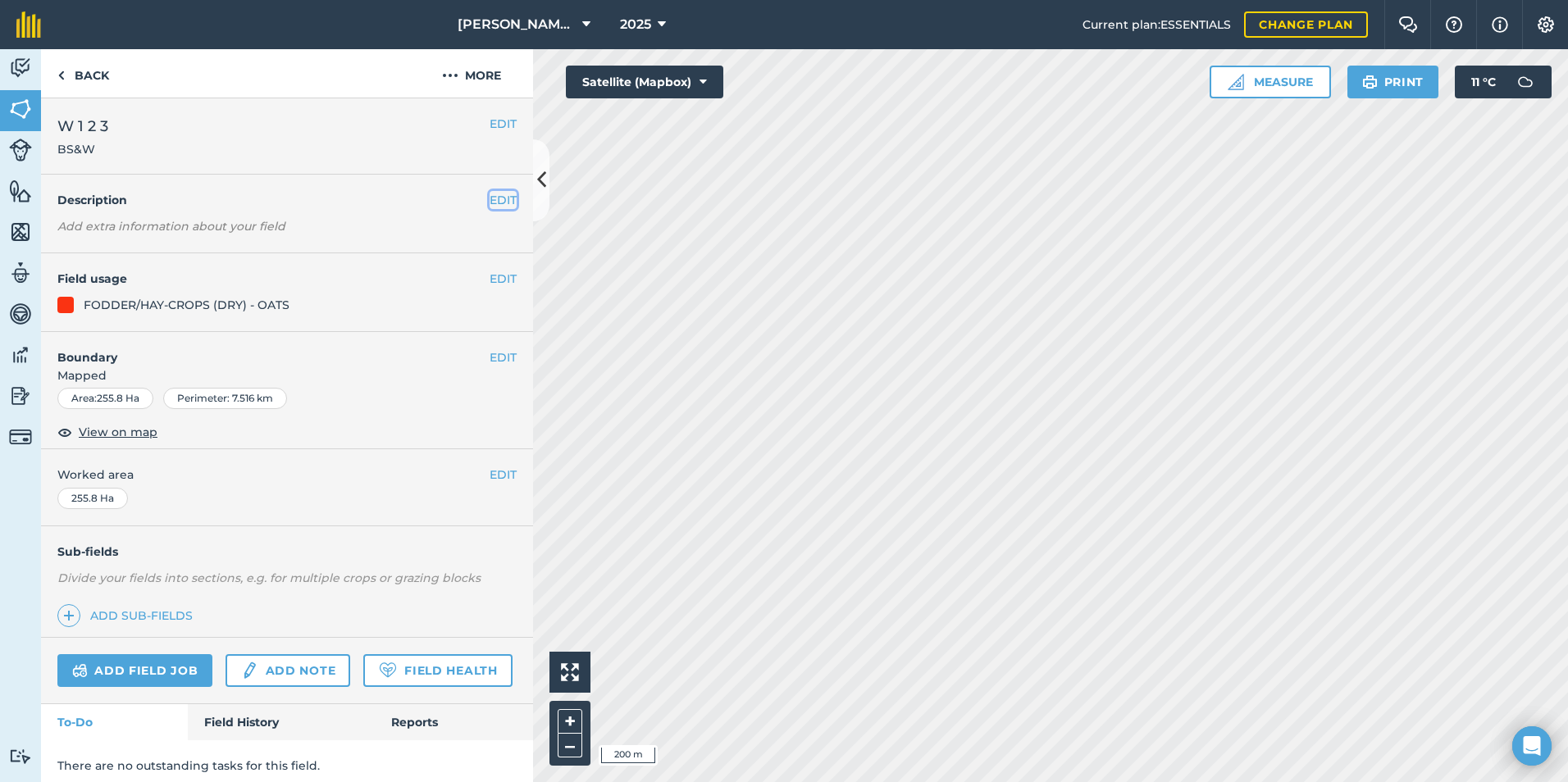
drag, startPoint x: 493, startPoint y: 205, endPoint x: 519, endPoint y: 209, distance: 26.3
click at [493, 205] on button "EDIT" at bounding box center [503, 200] width 27 height 18
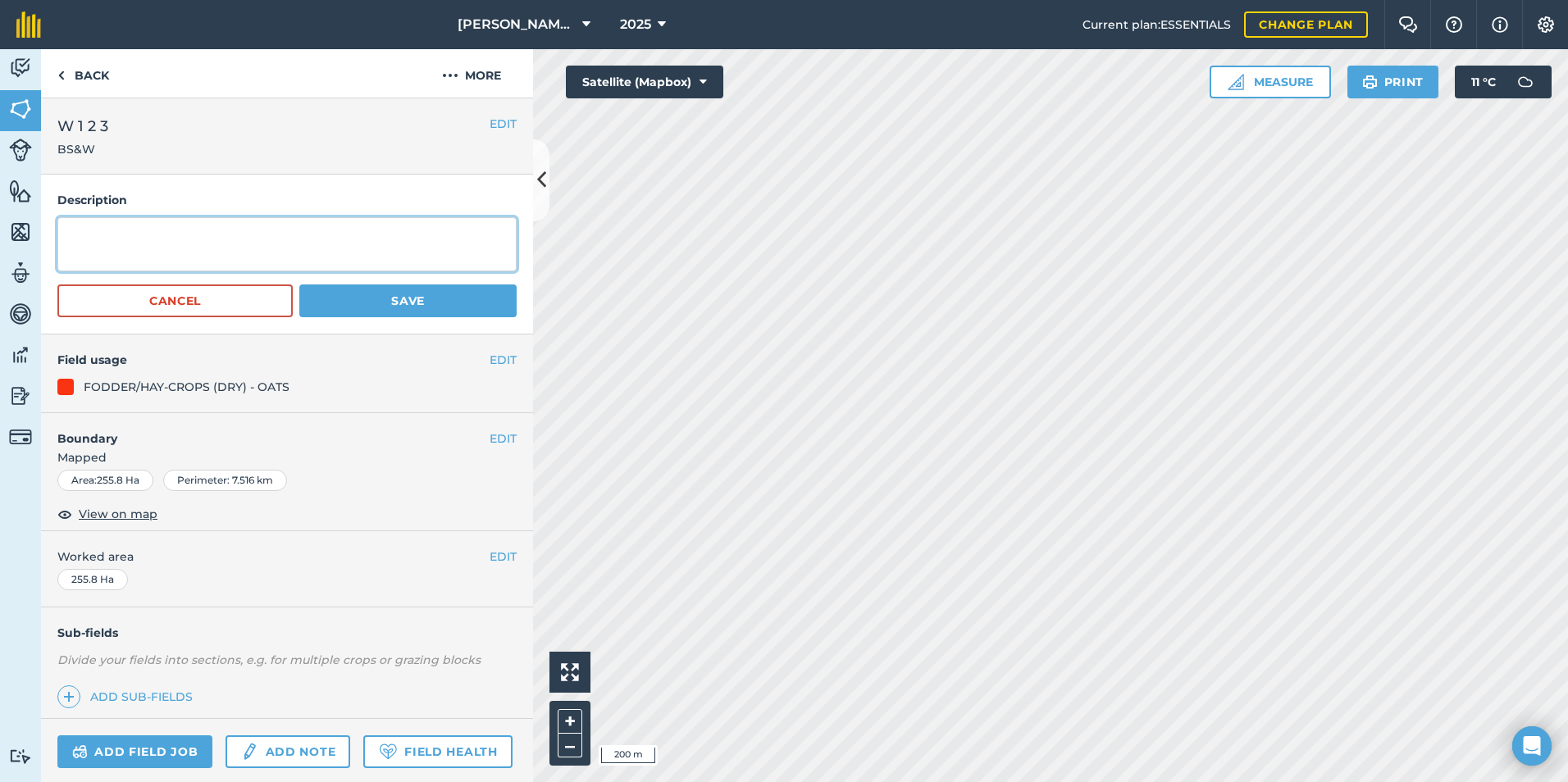
click at [192, 239] on textarea at bounding box center [287, 243] width 459 height 54
click at [385, 234] on textarea "BS&W croping for [PERSON_NAME] seeding payment for 2025" at bounding box center [287, 243] width 459 height 54
type textarea "BS&W cropping for [PERSON_NAME] seeding payment 2025"
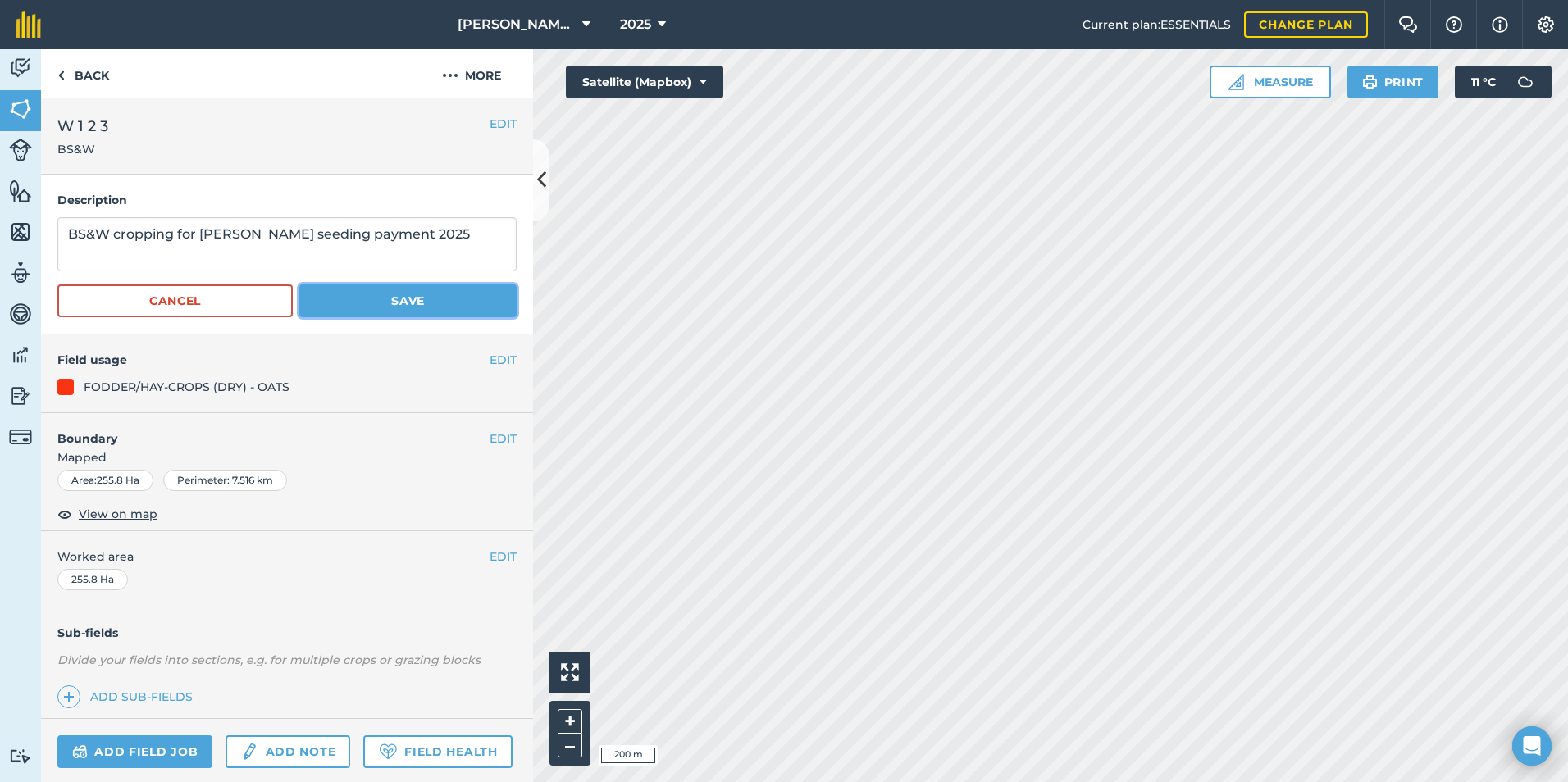
click at [340, 294] on button "Save" at bounding box center [407, 301] width 217 height 33
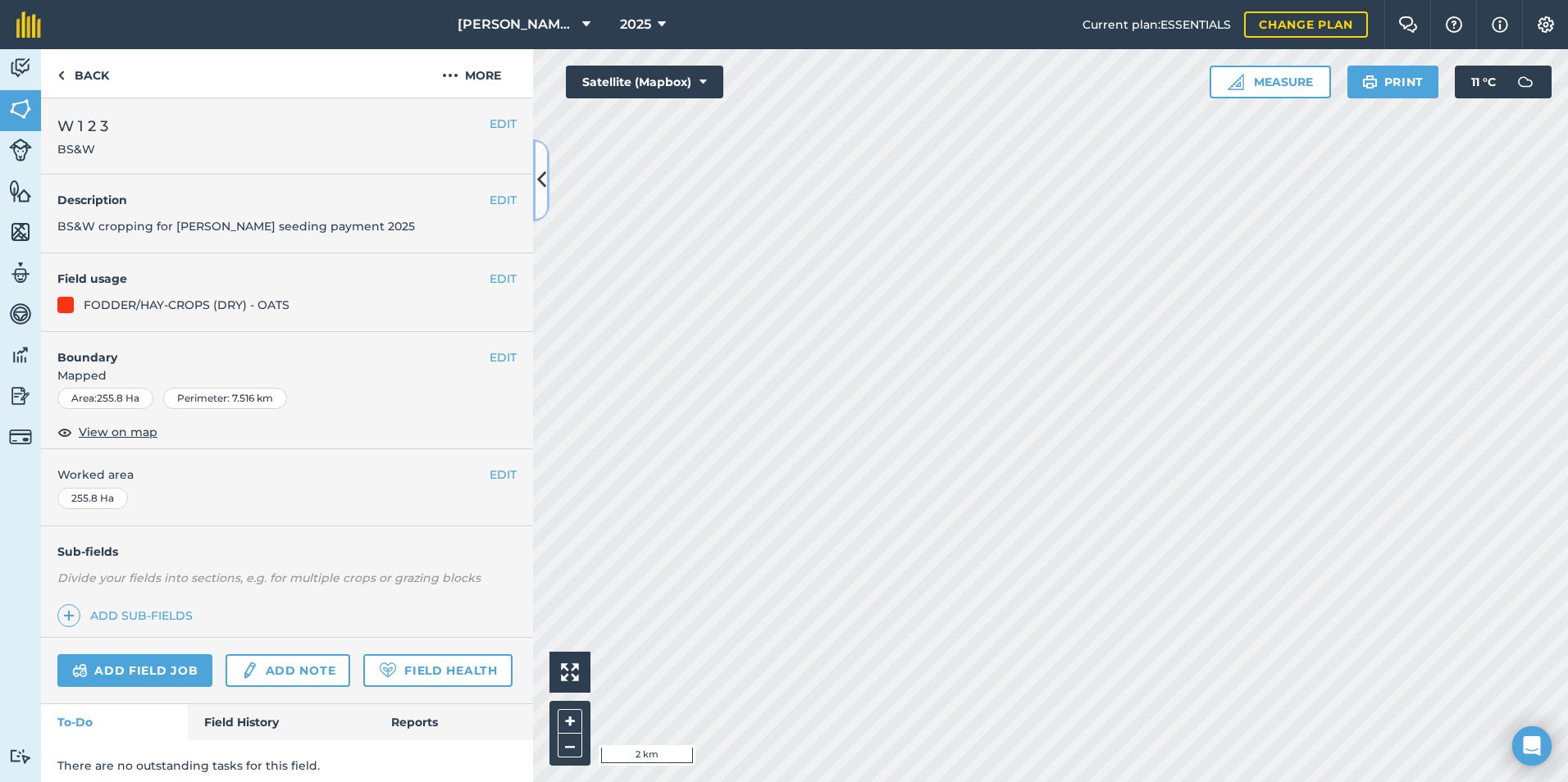
click at [538, 190] on icon at bounding box center [541, 180] width 9 height 29
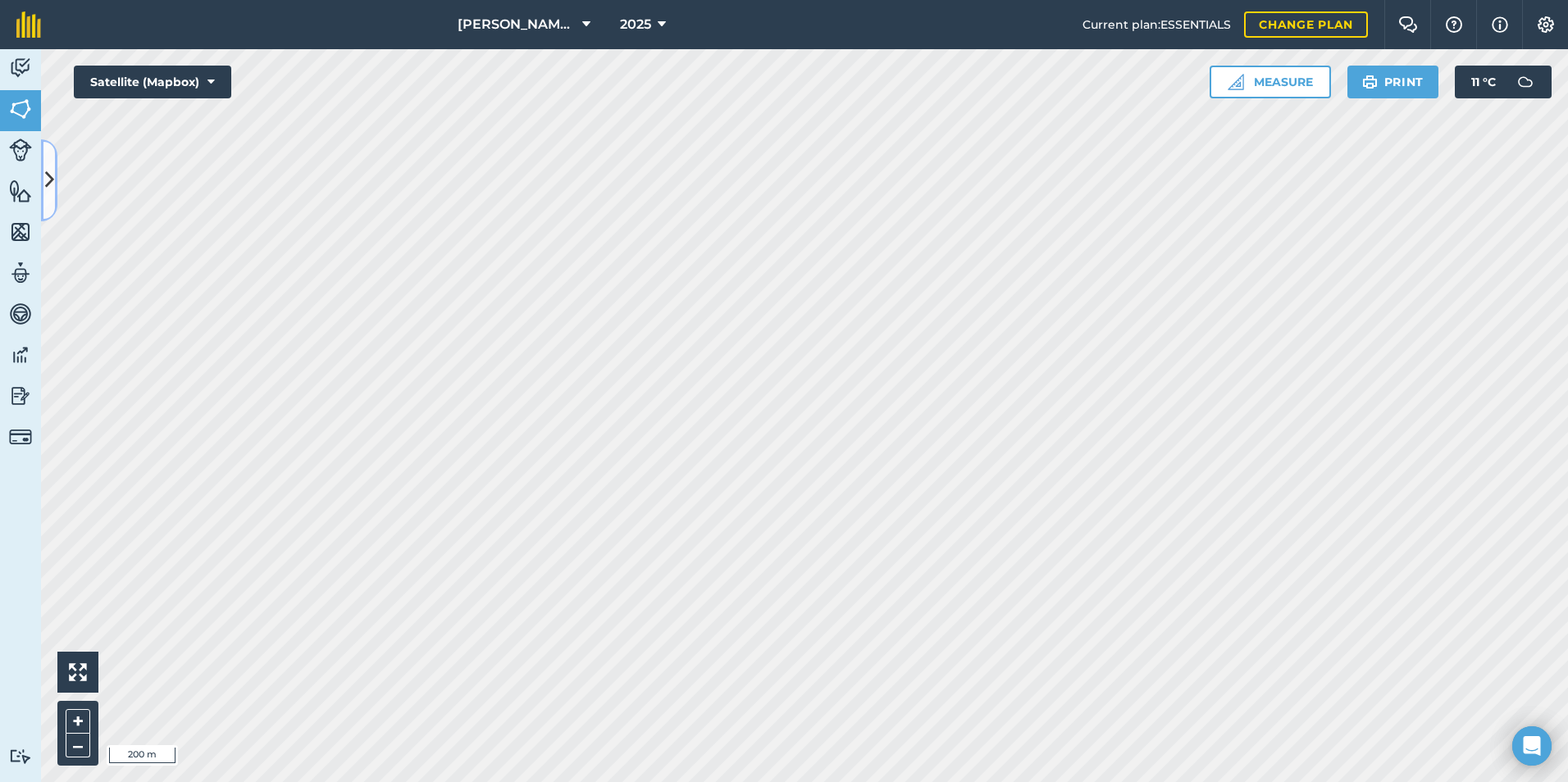
click at [43, 161] on button at bounding box center [49, 180] width 17 height 82
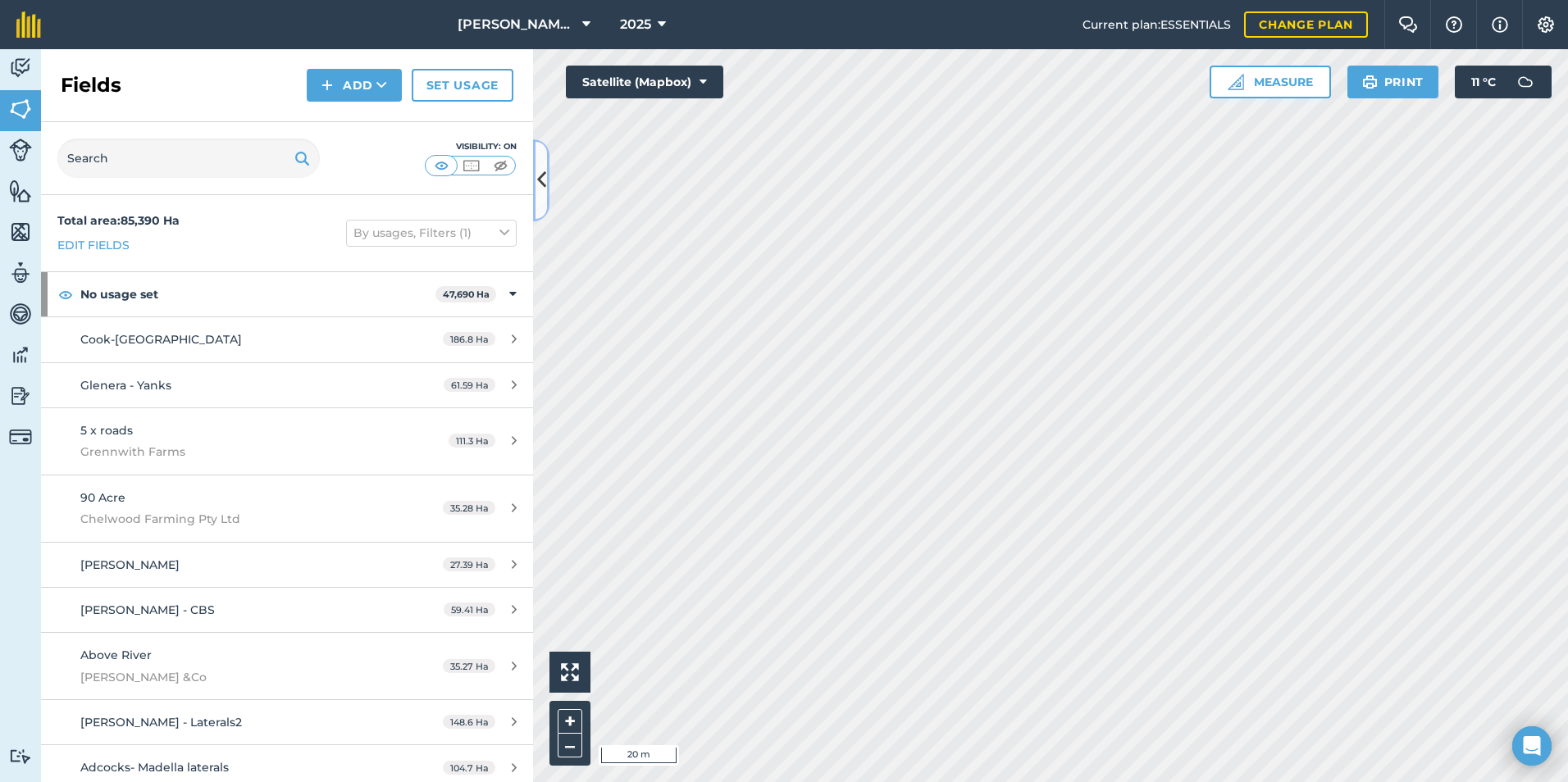
click at [540, 190] on icon at bounding box center [541, 180] width 9 height 29
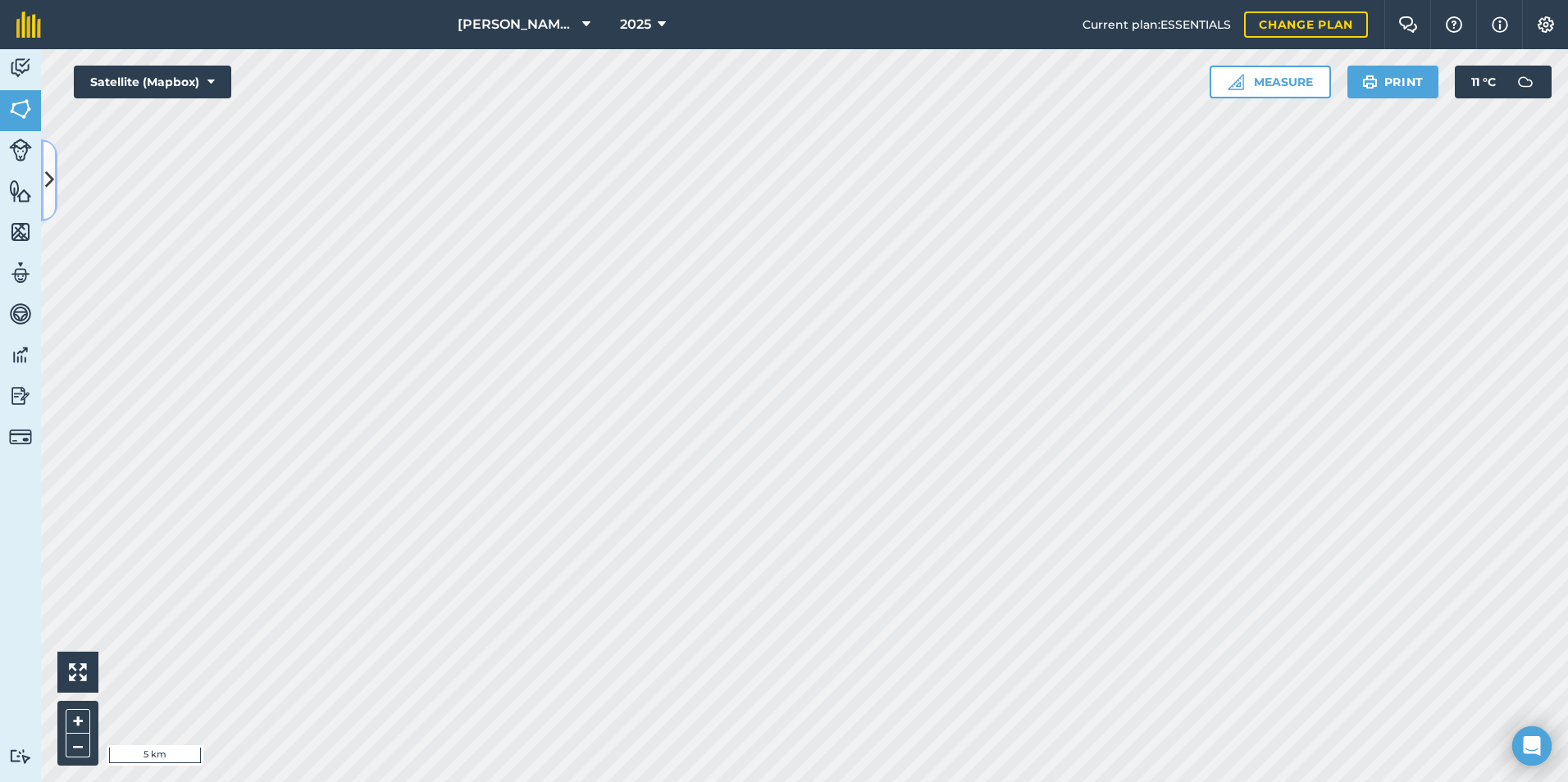
drag, startPoint x: 51, startPoint y: 168, endPoint x: 154, endPoint y: 191, distance: 105.5
click at [51, 169] on icon at bounding box center [49, 180] width 9 height 29
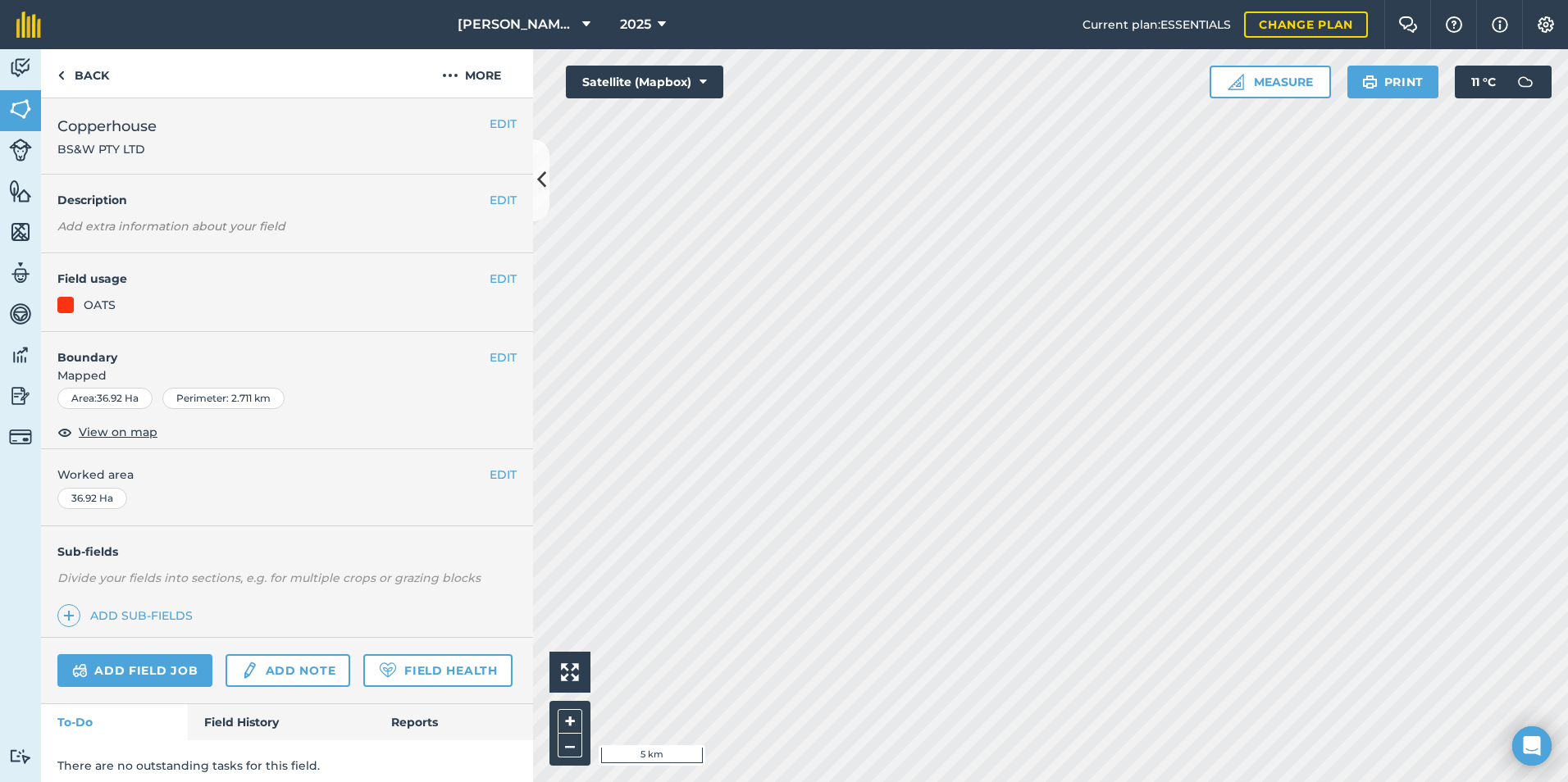
click at [509, 182] on div "EDIT Description Add extra information about your field" at bounding box center [287, 213] width 492 height 78
click at [534, 184] on button at bounding box center [541, 180] width 17 height 82
